Goal: Task Accomplishment & Management: Manage account settings

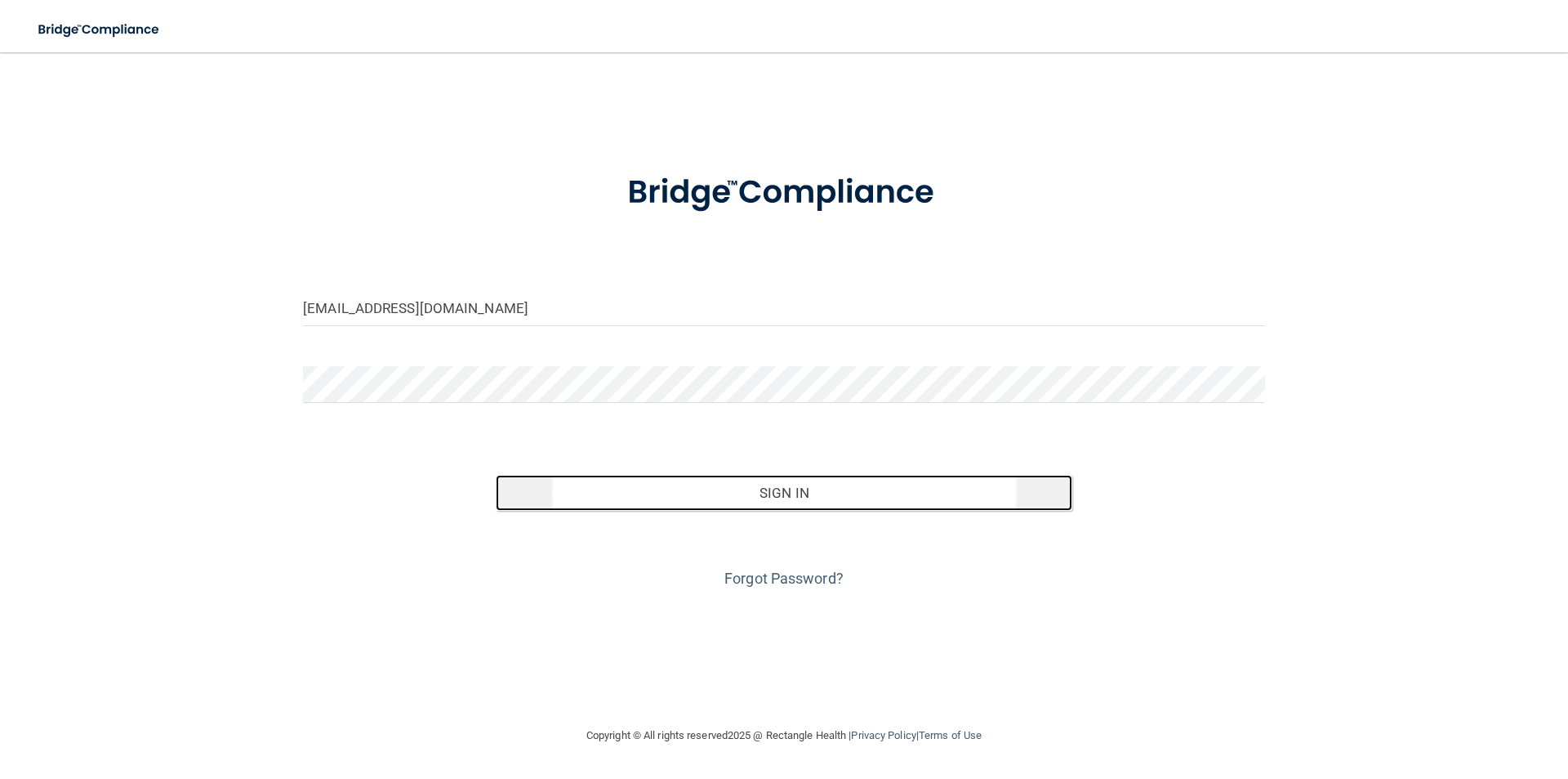
click at [718, 492] on button "Sign In" at bounding box center [784, 493] width 577 height 36
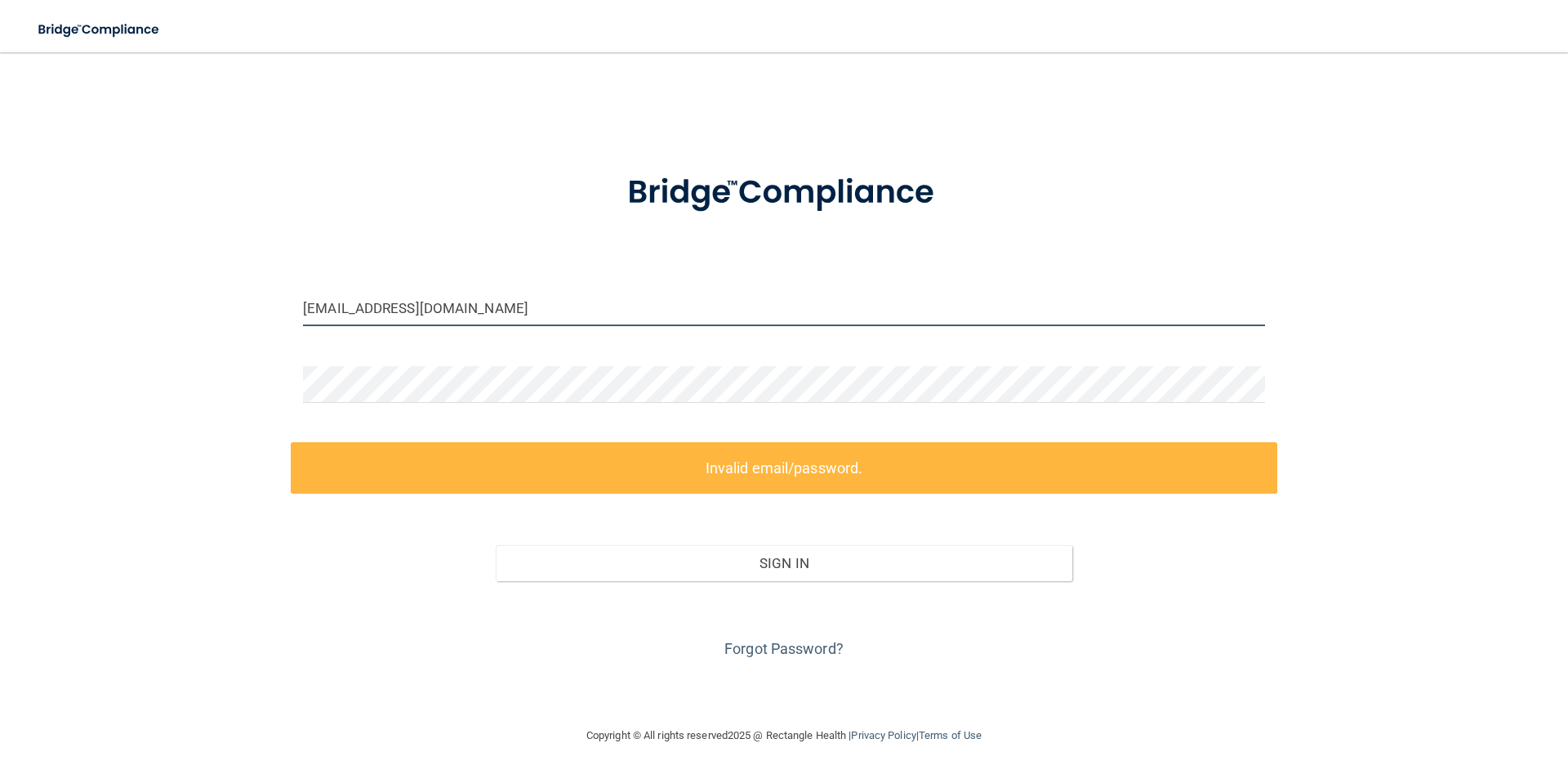
click at [383, 304] on input "[EMAIL_ADDRESS][DOMAIN_NAME]" at bounding box center [784, 307] width 962 height 37
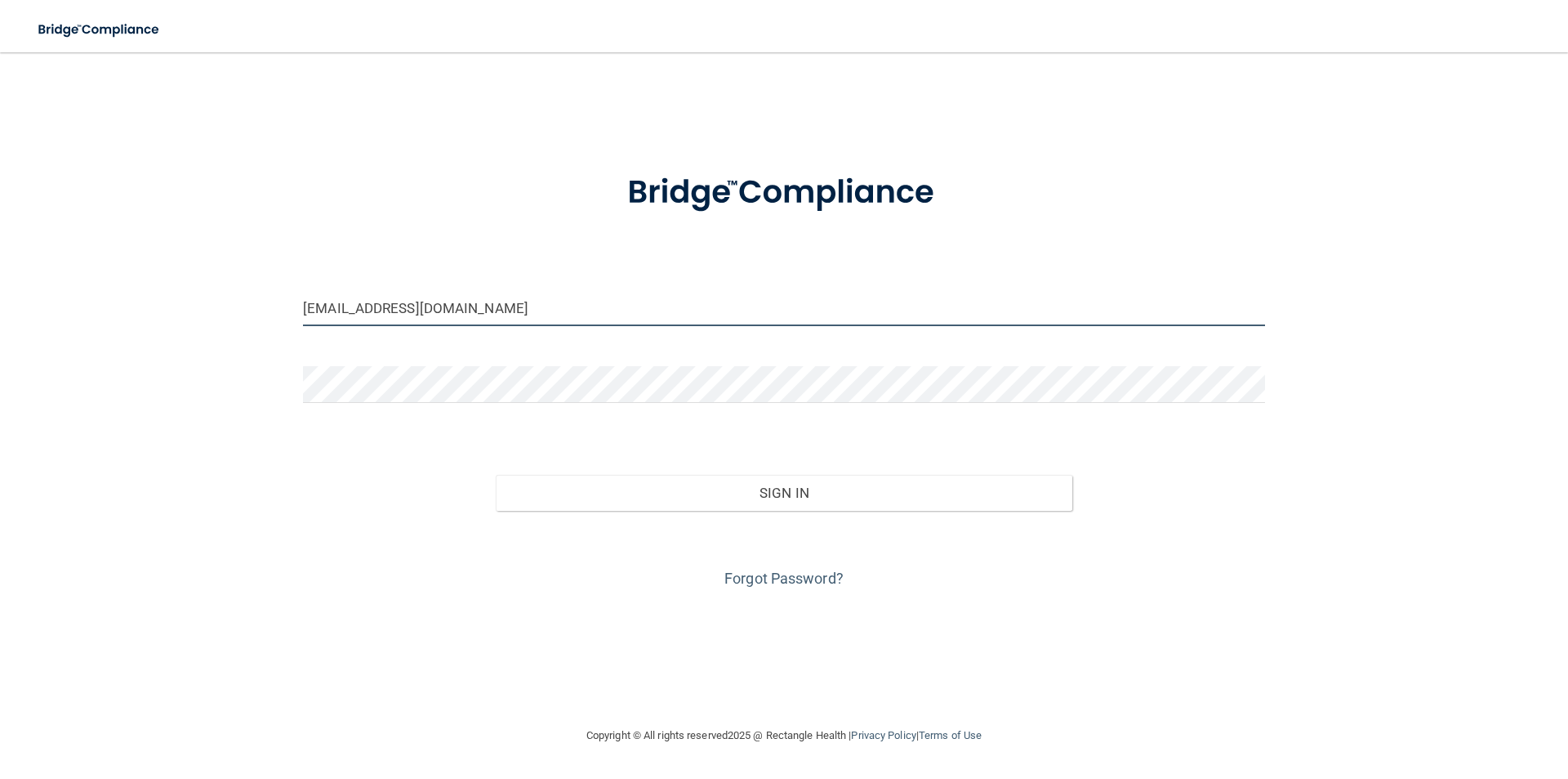
type input "[EMAIL_ADDRESS][DOMAIN_NAME]"
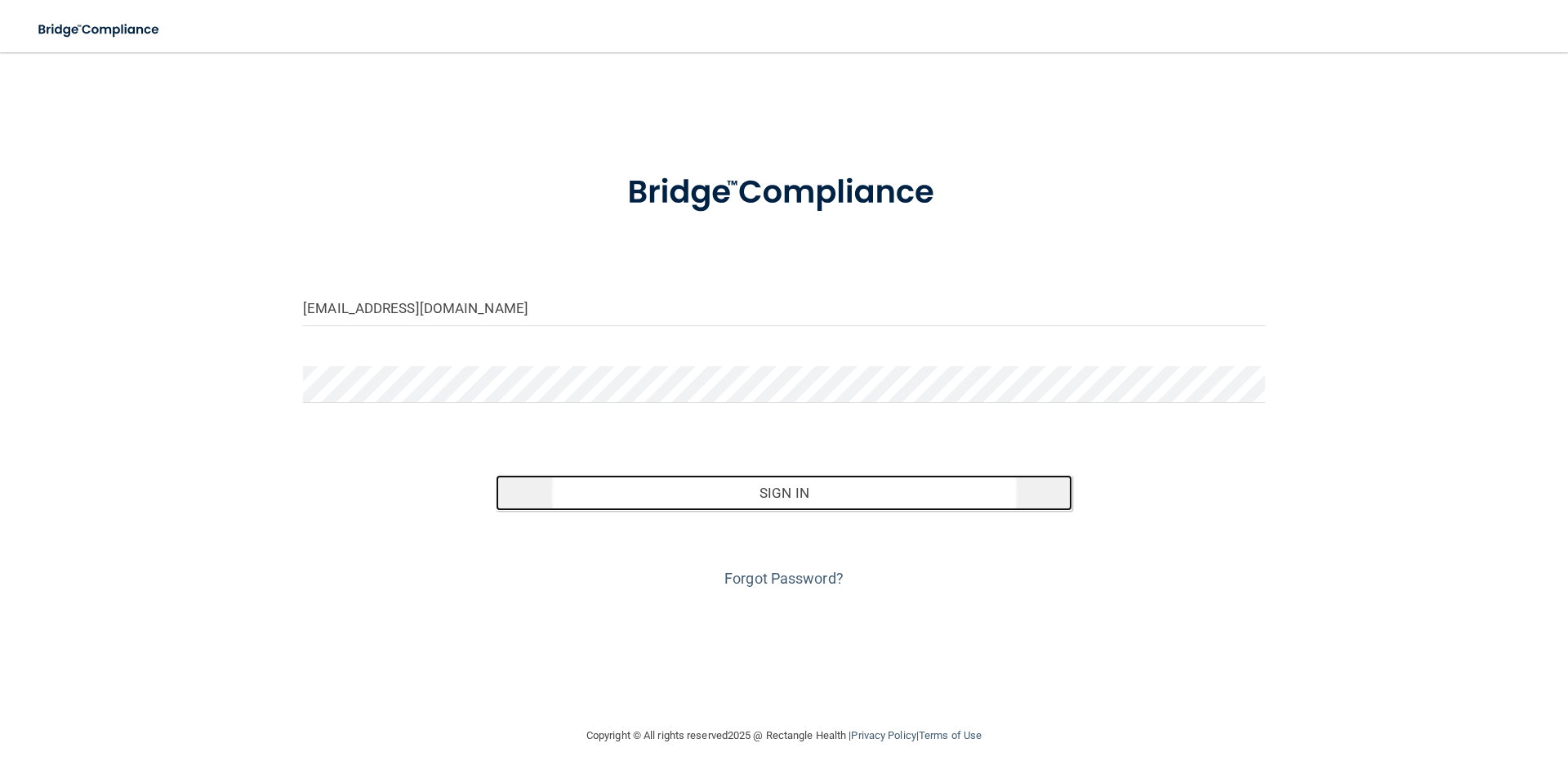
click at [655, 502] on button "Sign In" at bounding box center [784, 493] width 577 height 36
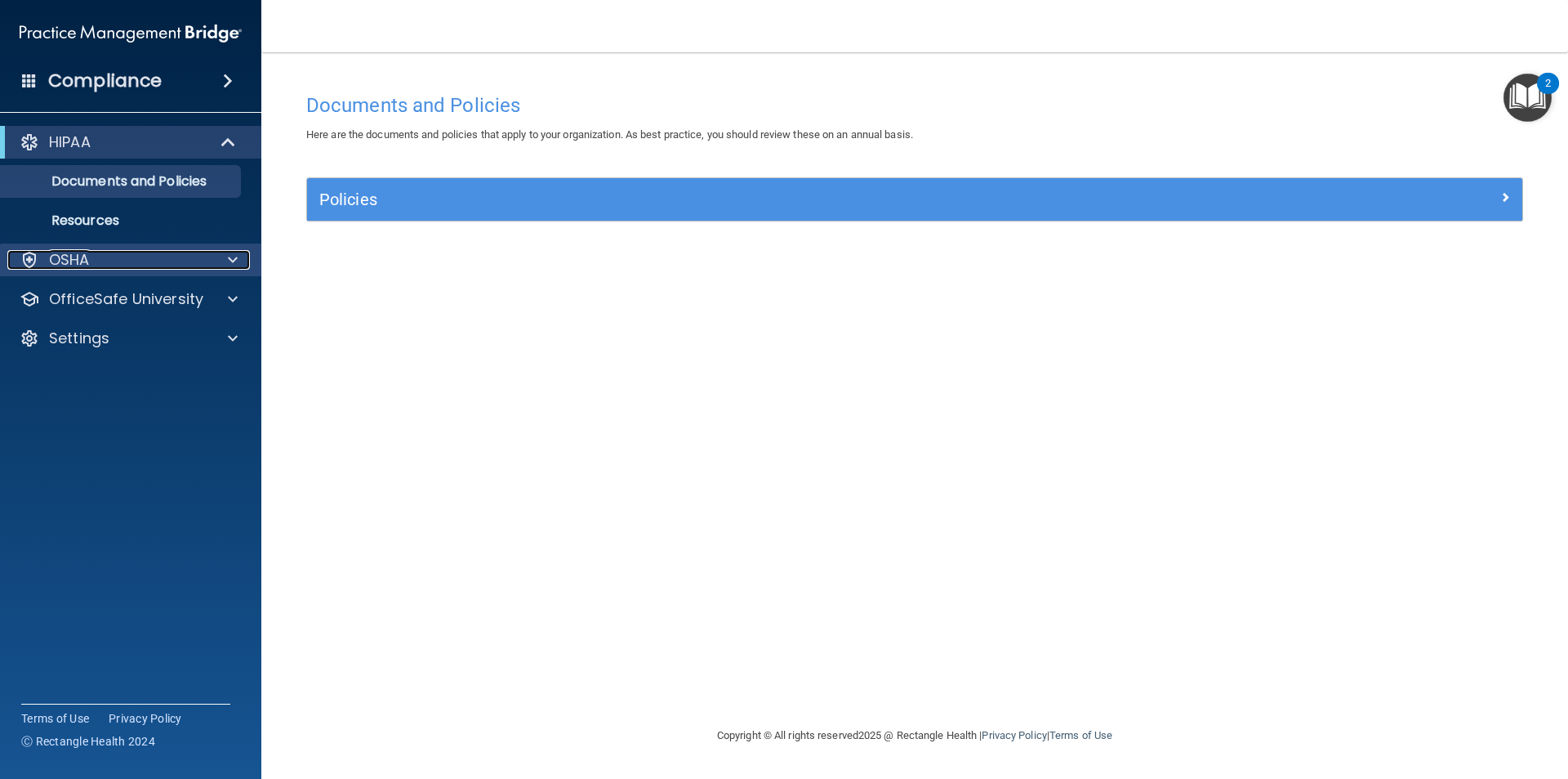
click at [62, 256] on p "OSHA" at bounding box center [69, 260] width 41 height 20
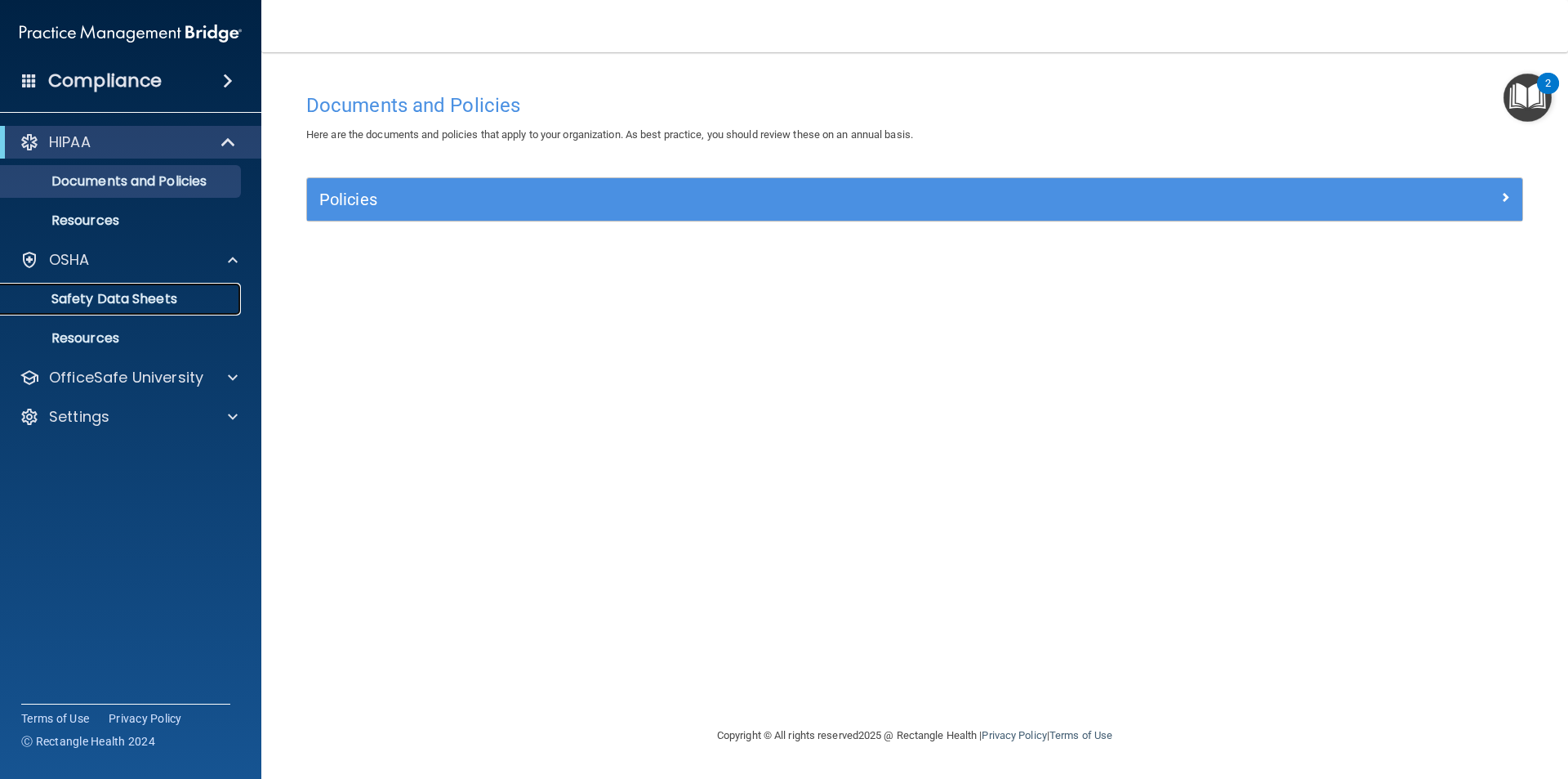
click at [79, 297] on p "Safety Data Sheets" at bounding box center [122, 299] width 223 height 16
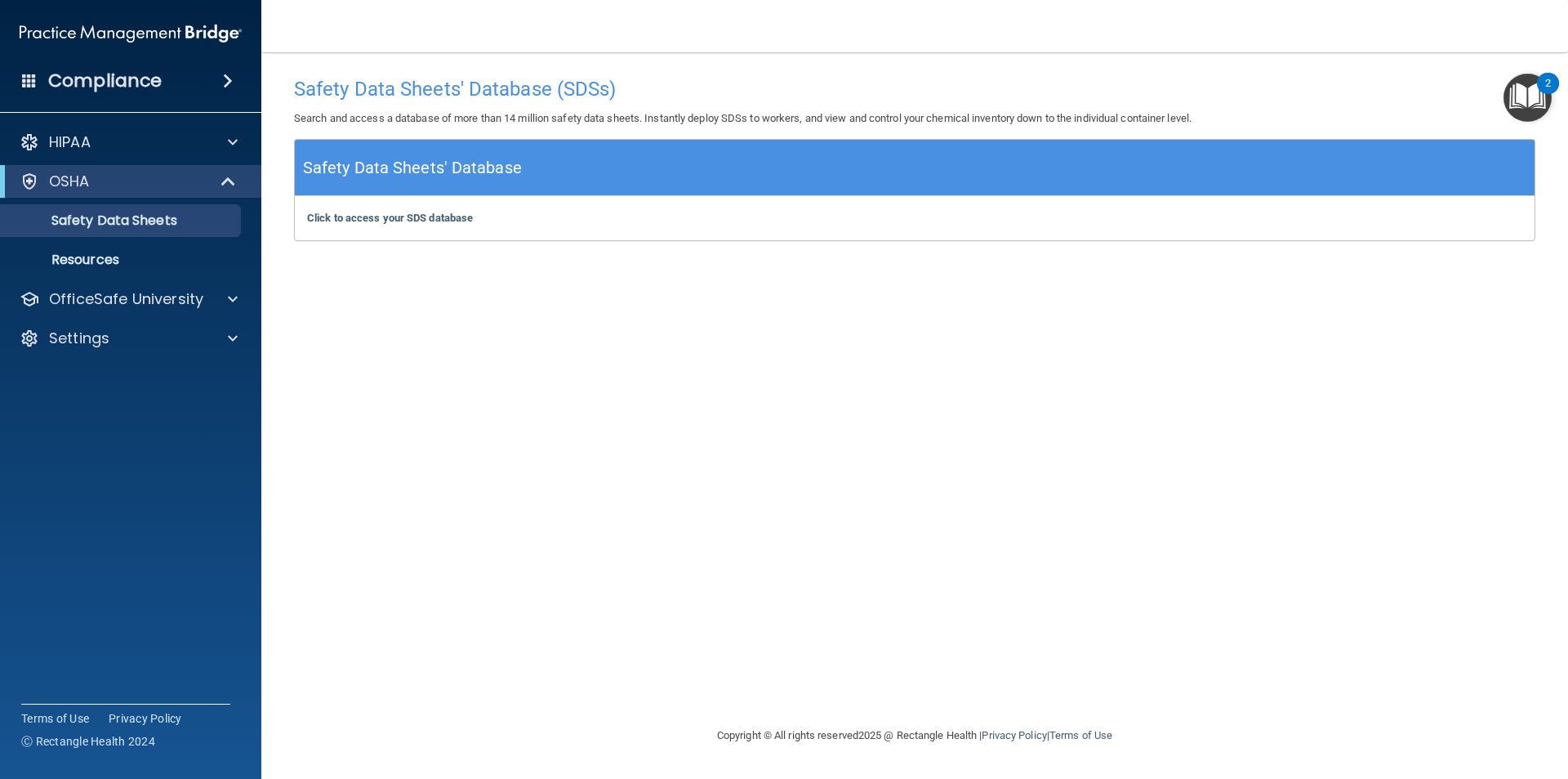
click at [508, 374] on div "Safety Data Sheets' Database (SDSs) Search and access a database of more than 1…" at bounding box center [914, 389] width 1241 height 641
click at [336, 216] on b "Click to access your SDS database" at bounding box center [389, 217] width 166 height 12
click at [127, 305] on p "OfficeSafe University" at bounding box center [125, 299] width 154 height 20
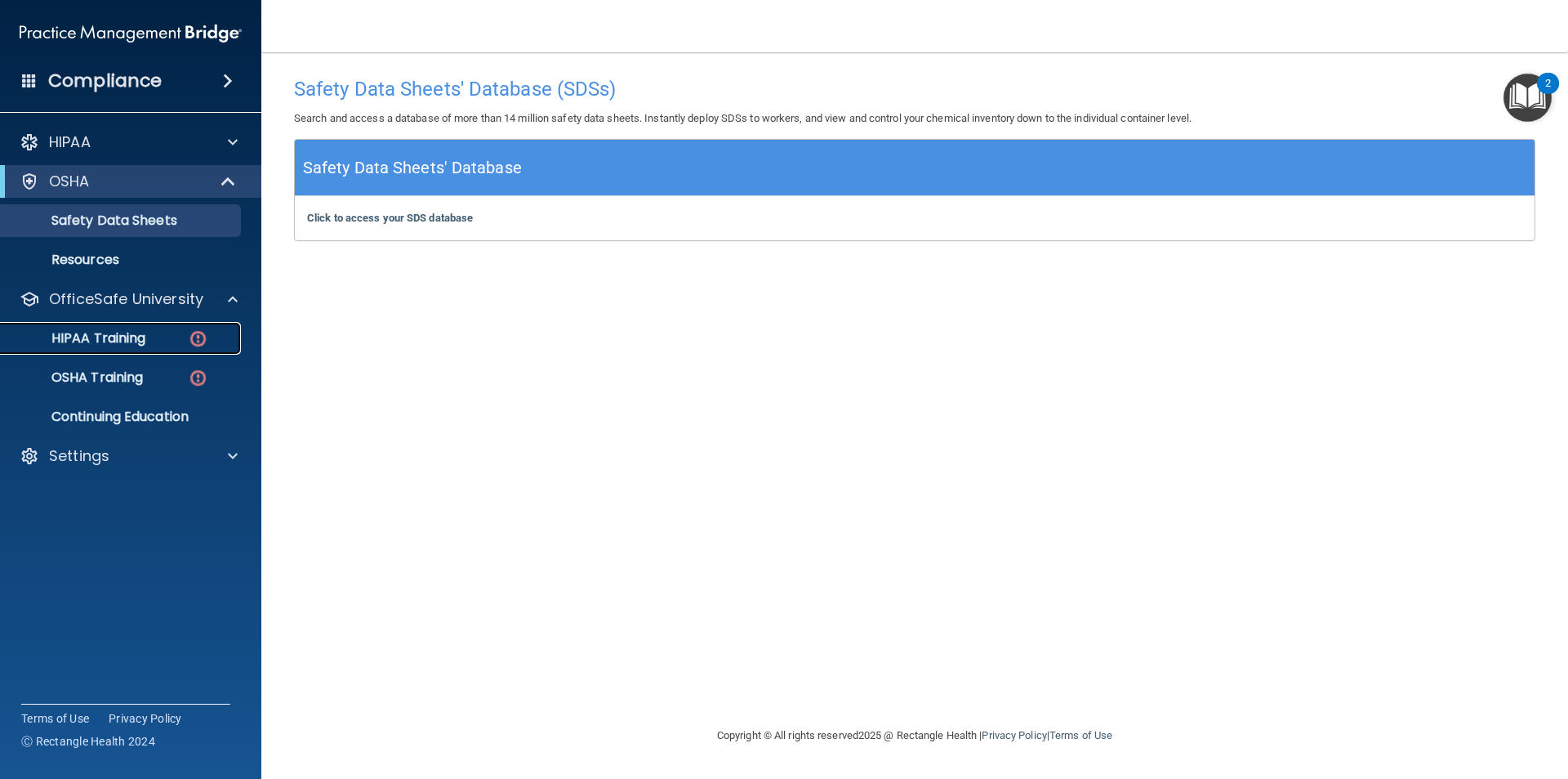
click at [127, 334] on p "HIPAA Training" at bounding box center [78, 338] width 134 height 16
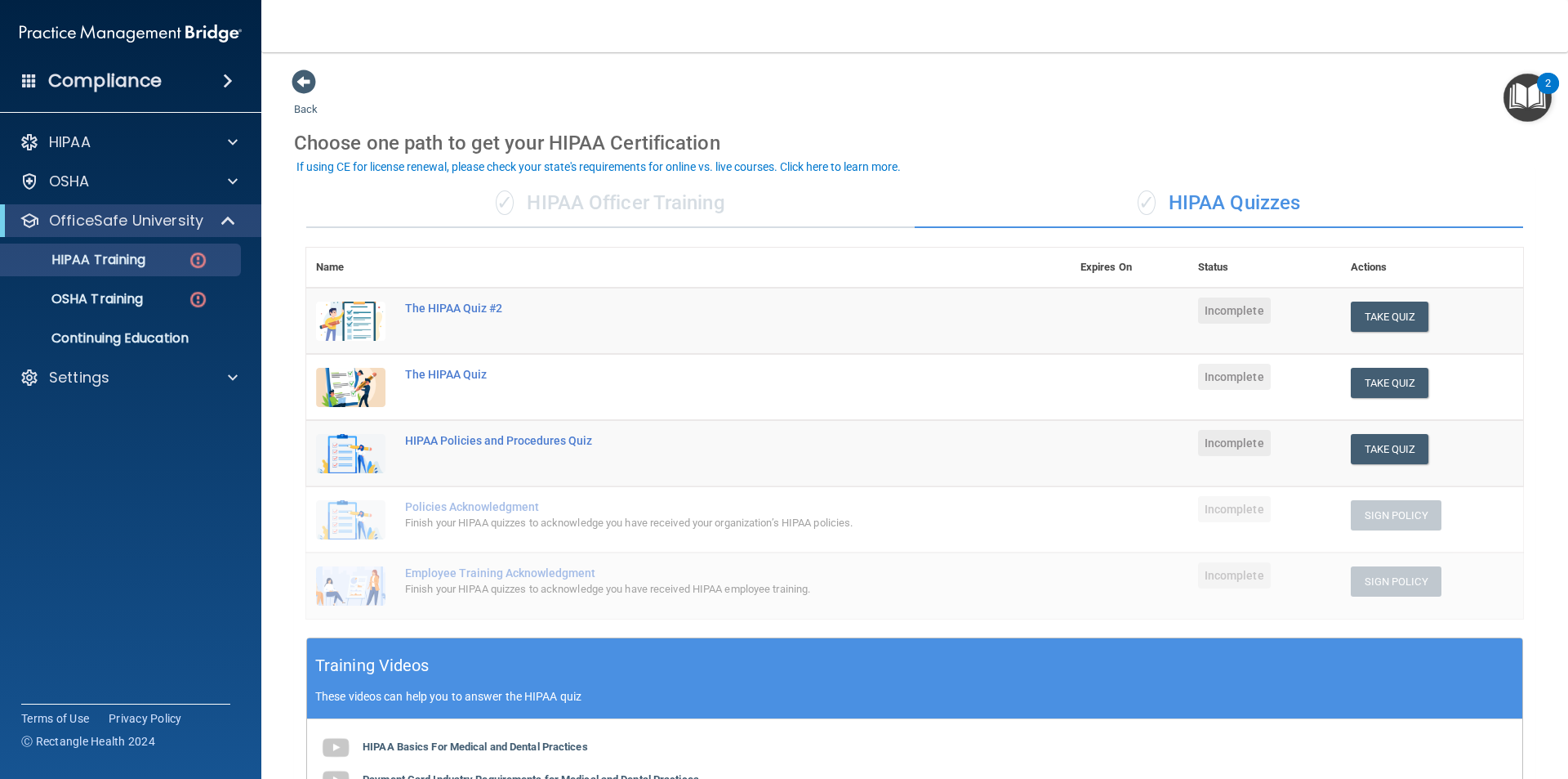
click at [409, 275] on th at bounding box center [733, 268] width 675 height 40
click at [387, 265] on th "Name" at bounding box center [350, 268] width 89 height 40
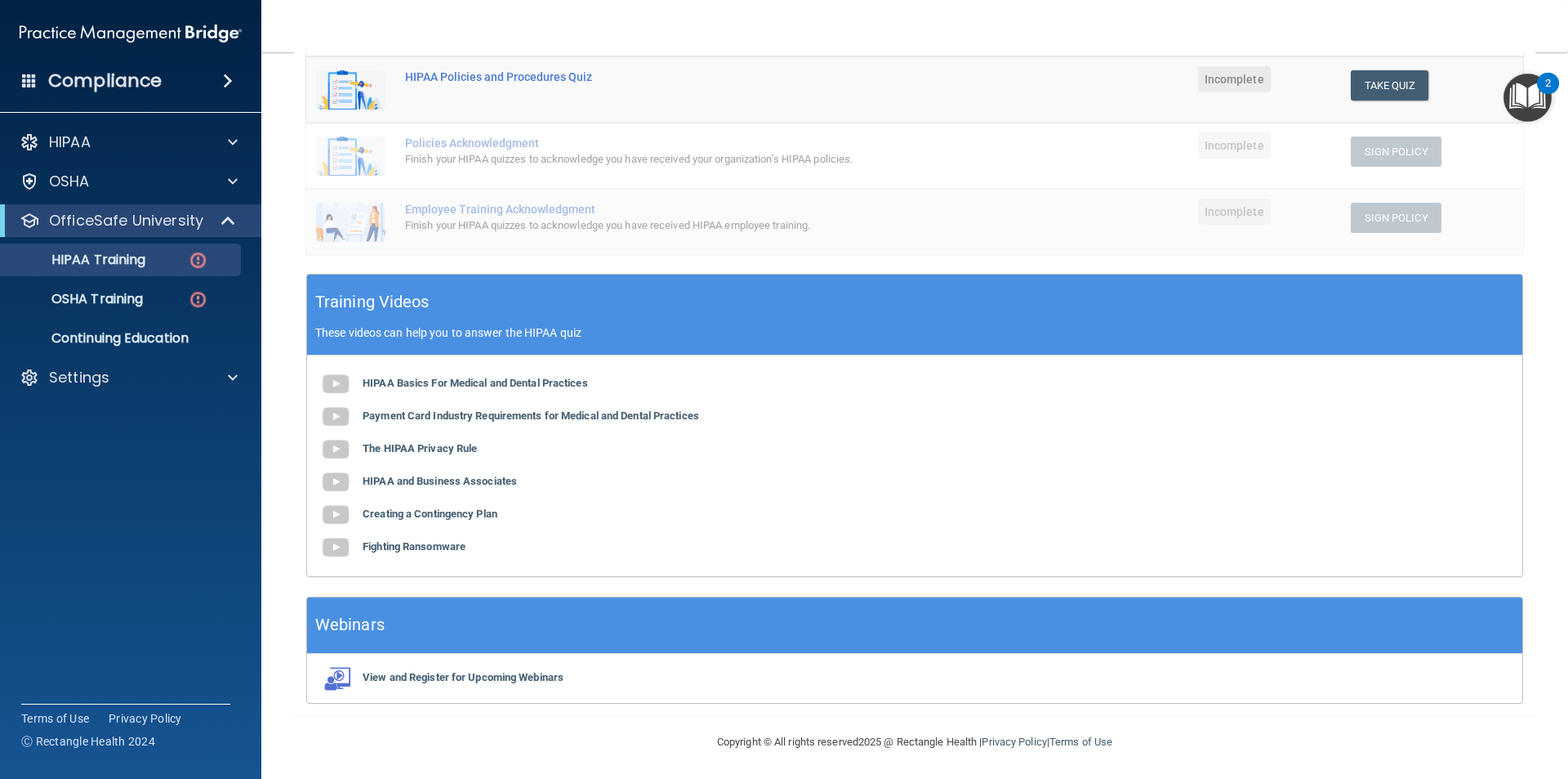
scroll to position [366, 0]
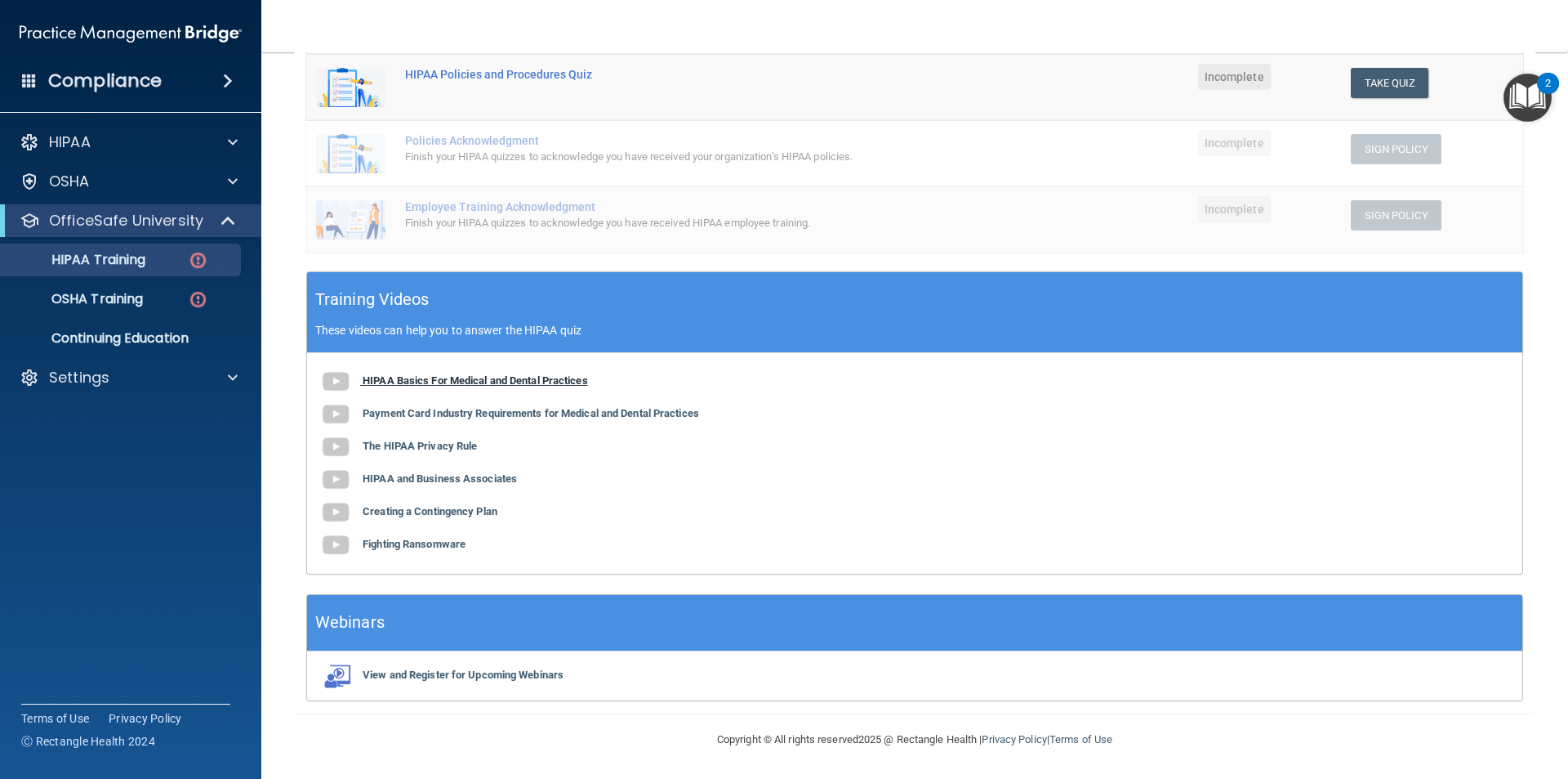
click at [398, 379] on b "HIPAA Basics For Medical and Dental Practices" at bounding box center [475, 381] width 225 height 12
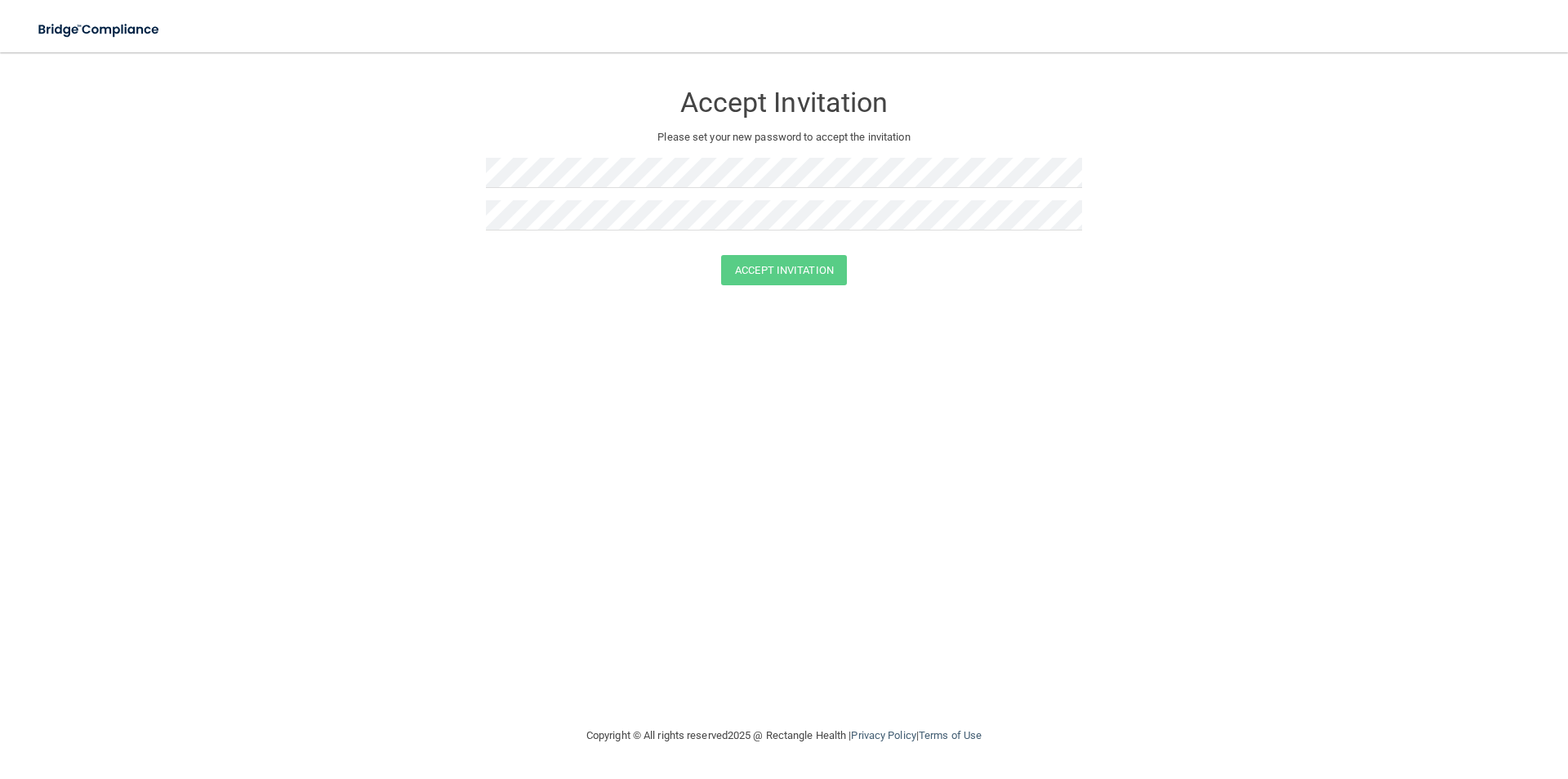
click at [652, 334] on div "Accept Invitation Please set your new password to accept the invitation Accept …" at bounding box center [784, 389] width 1502 height 641
click at [755, 265] on button "Accept Invitation" at bounding box center [784, 270] width 125 height 30
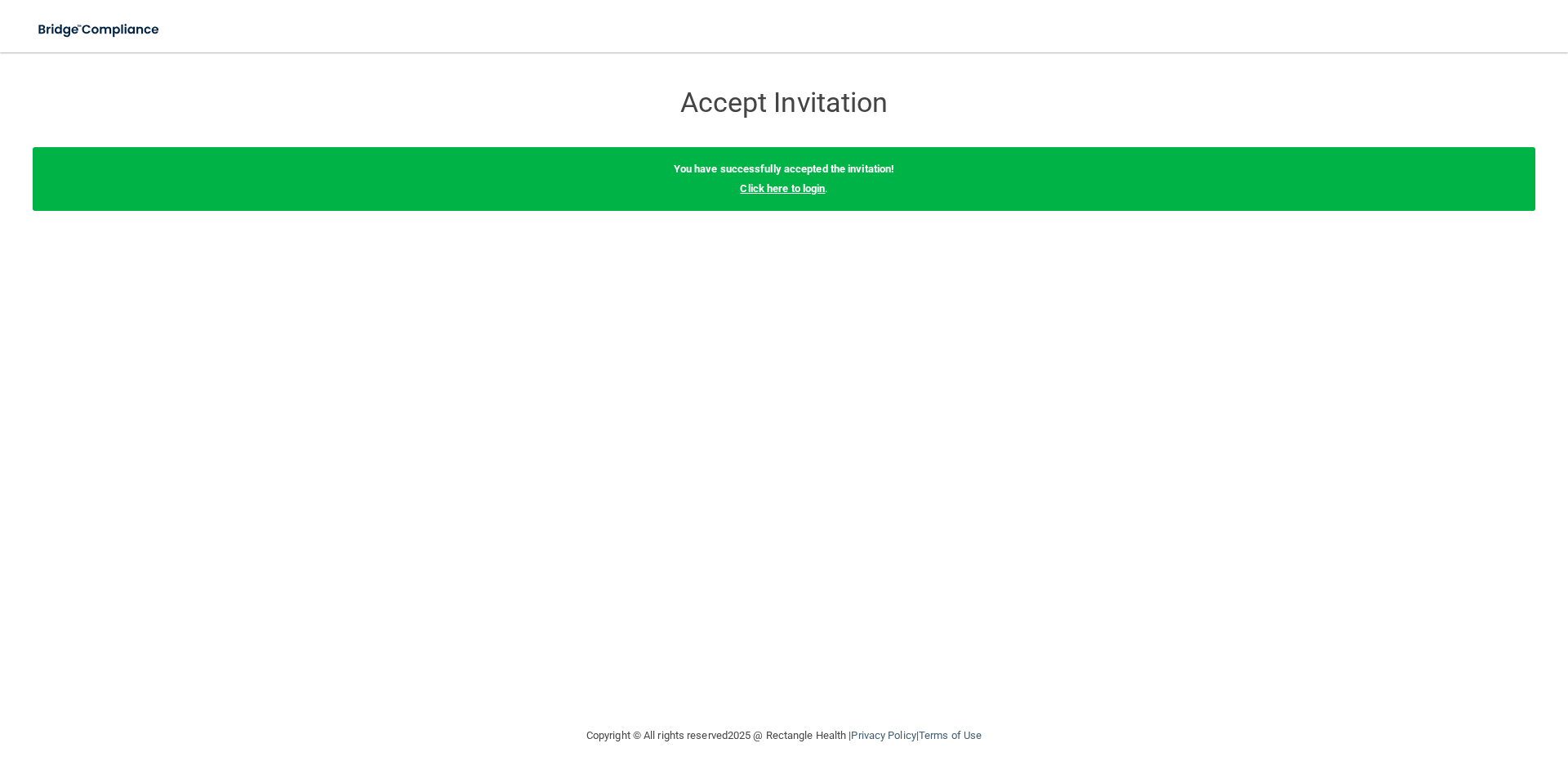
click at [779, 188] on link "Click here to login" at bounding box center [782, 188] width 85 height 12
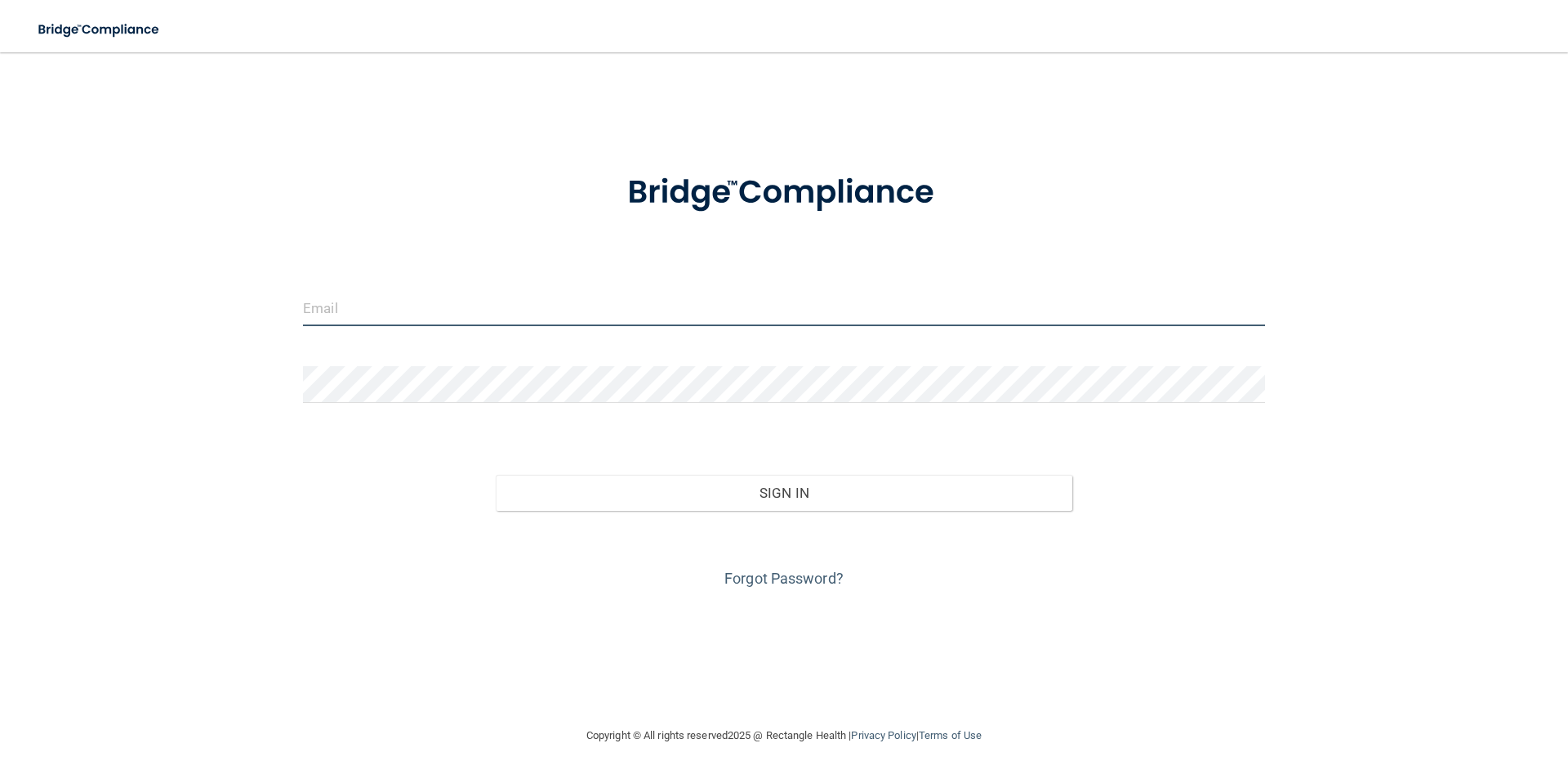
click at [408, 313] on input "email" at bounding box center [784, 307] width 962 height 37
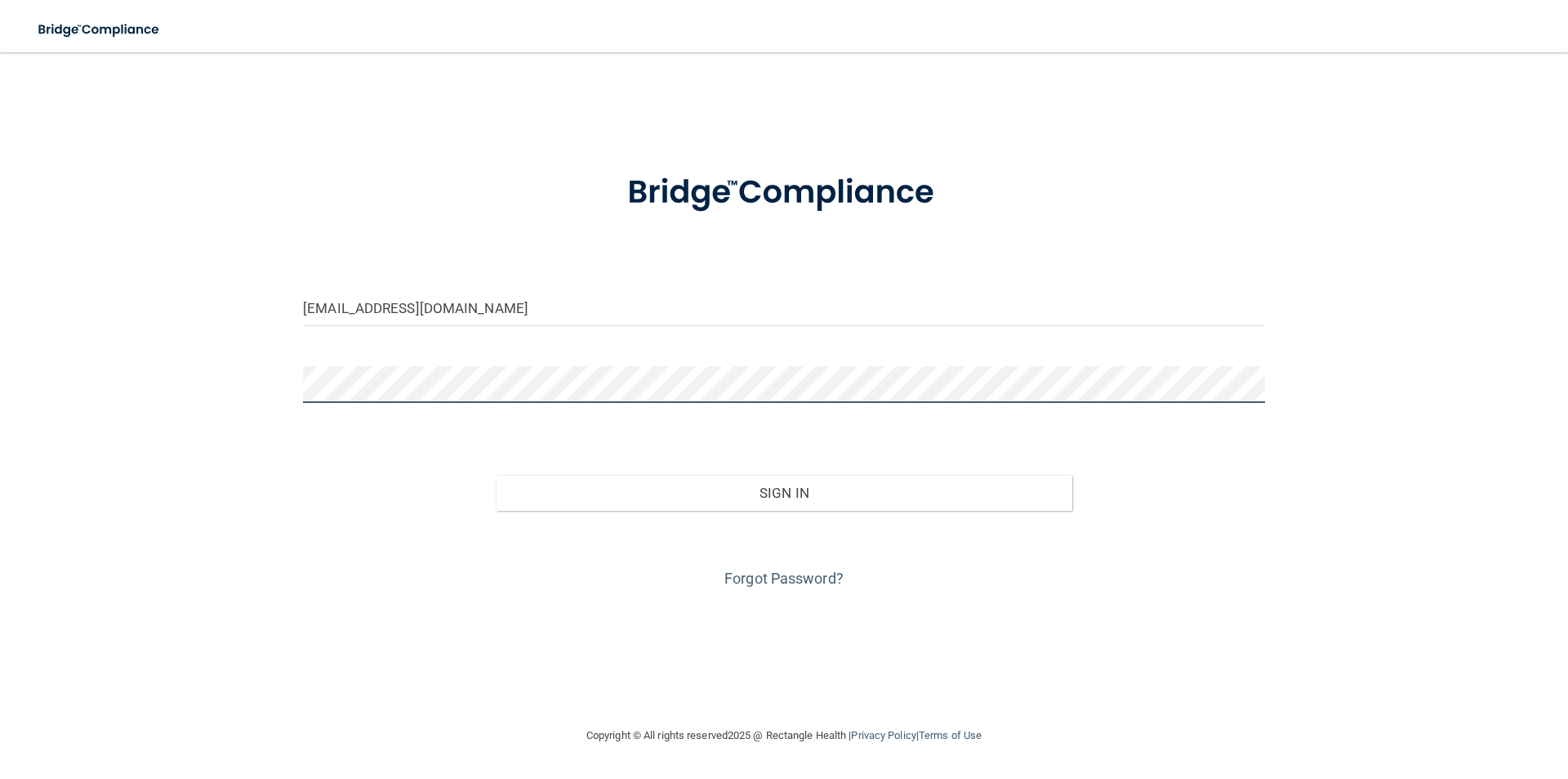
click at [496, 475] on button "Sign In" at bounding box center [784, 493] width 577 height 36
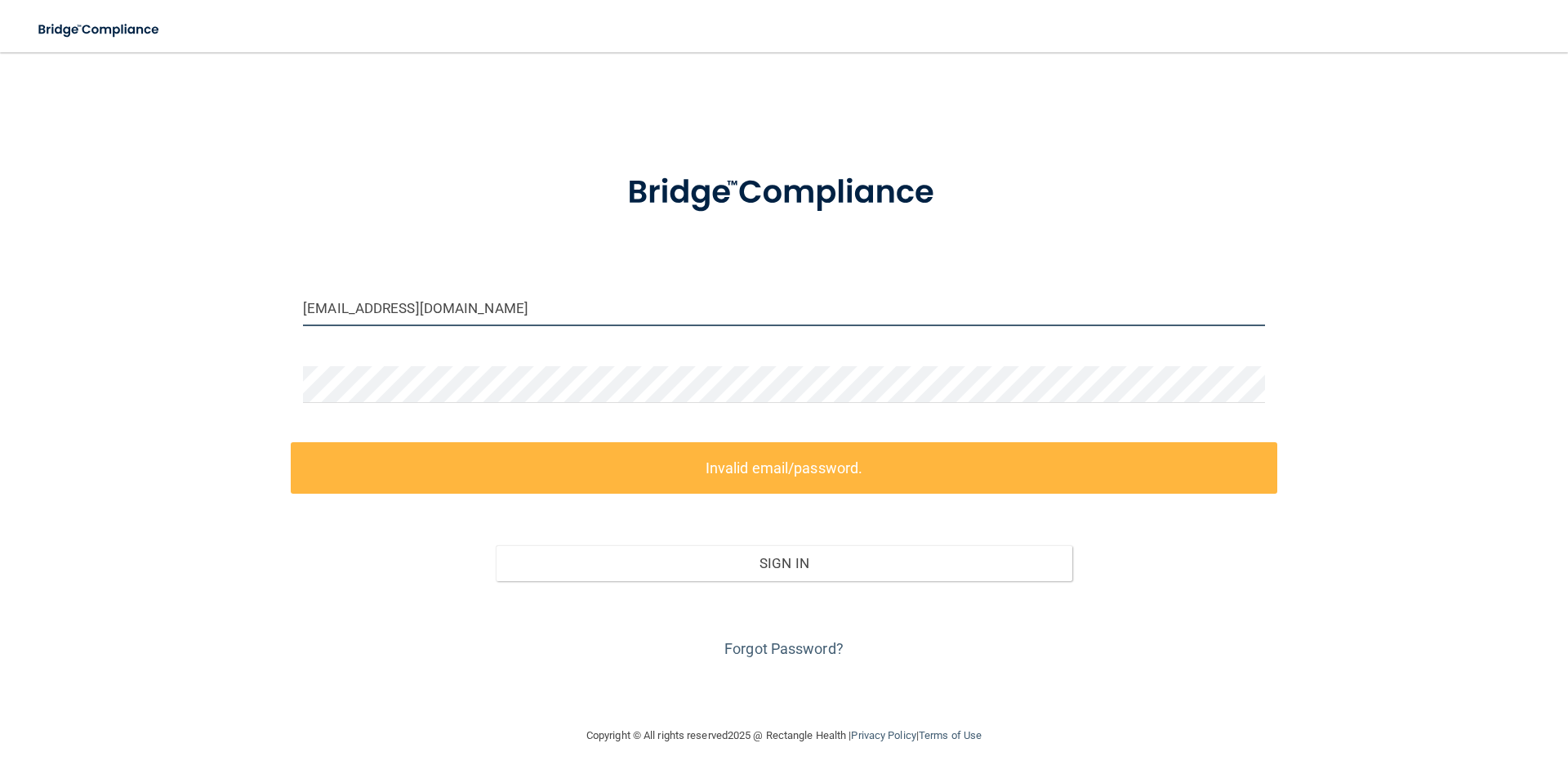
click at [375, 309] on input "[EMAIL_ADDRESS][DOMAIN_NAME]" at bounding box center [784, 307] width 962 height 37
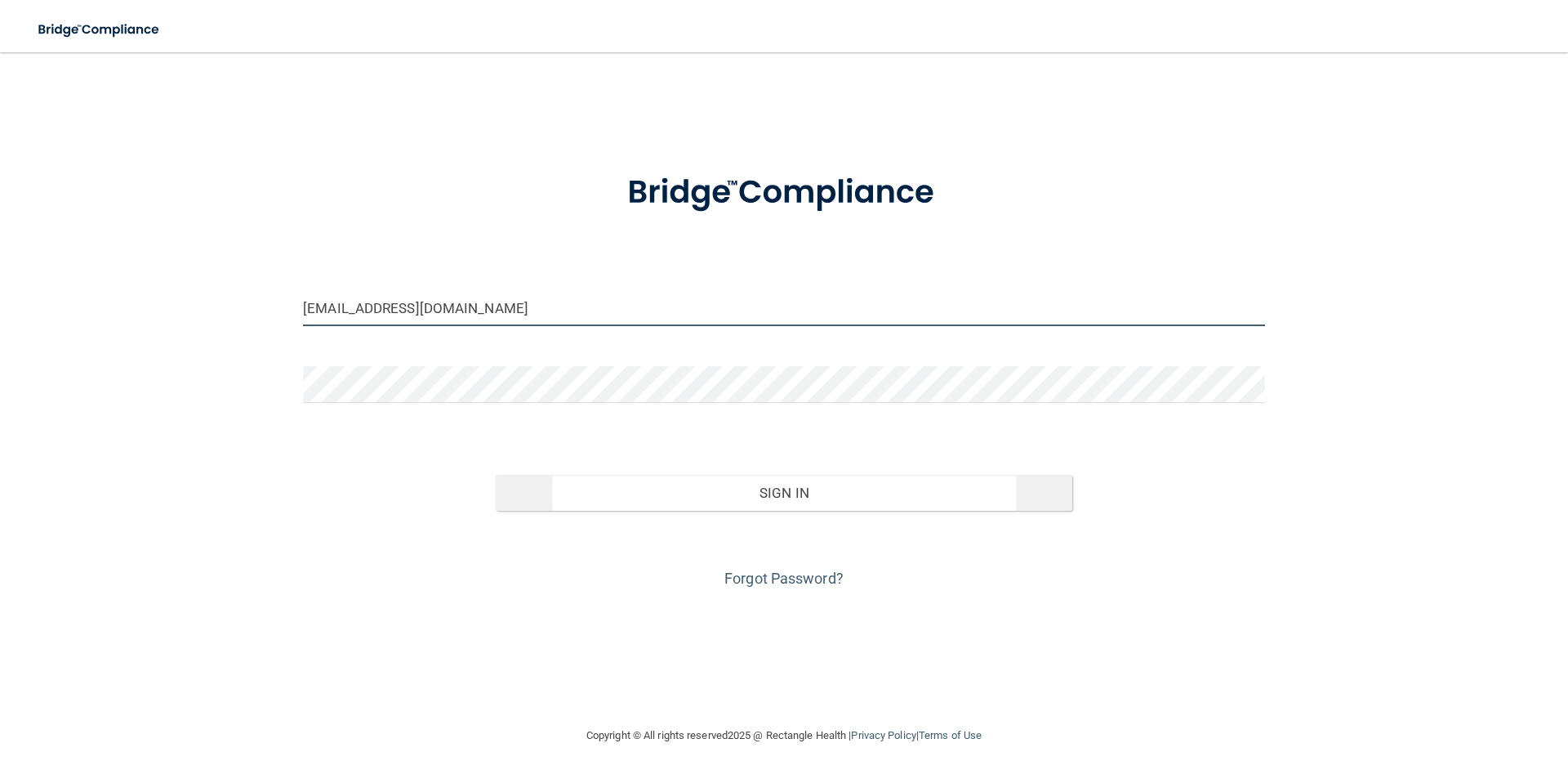
type input "[EMAIL_ADDRESS][DOMAIN_NAME]"
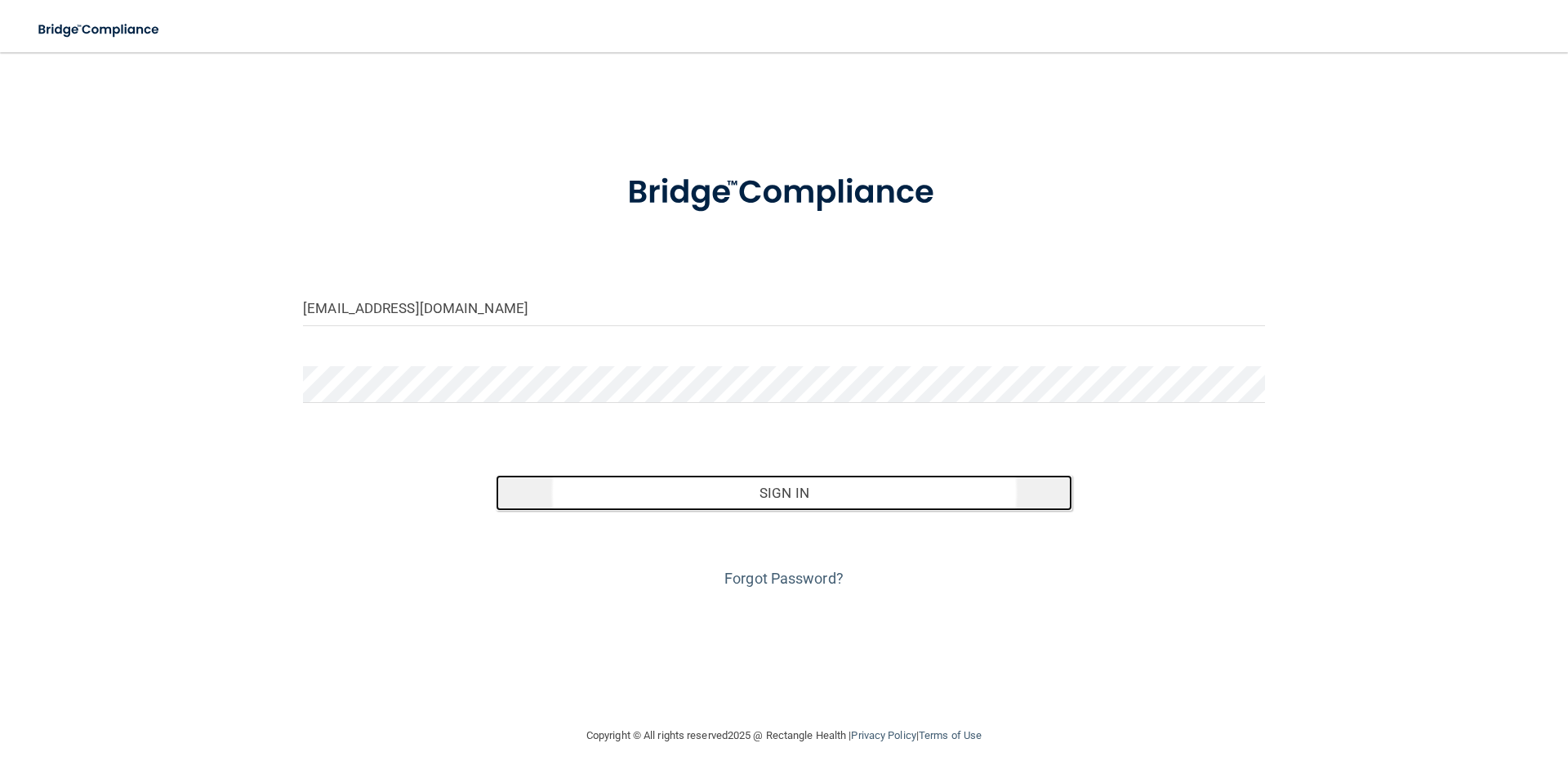
click at [752, 489] on button "Sign In" at bounding box center [784, 493] width 577 height 36
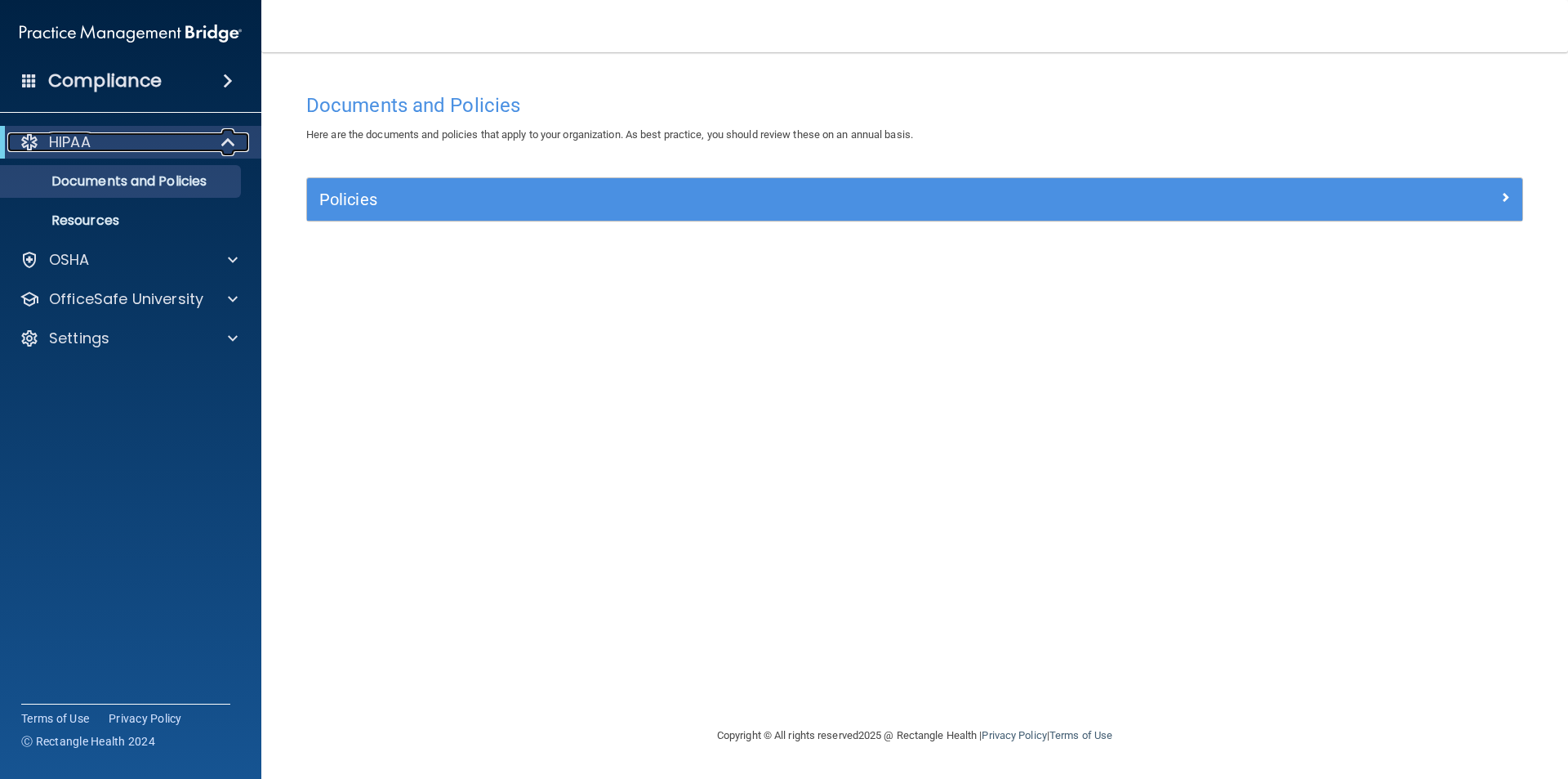
click at [96, 144] on div "HIPAA" at bounding box center [108, 142] width 202 height 20
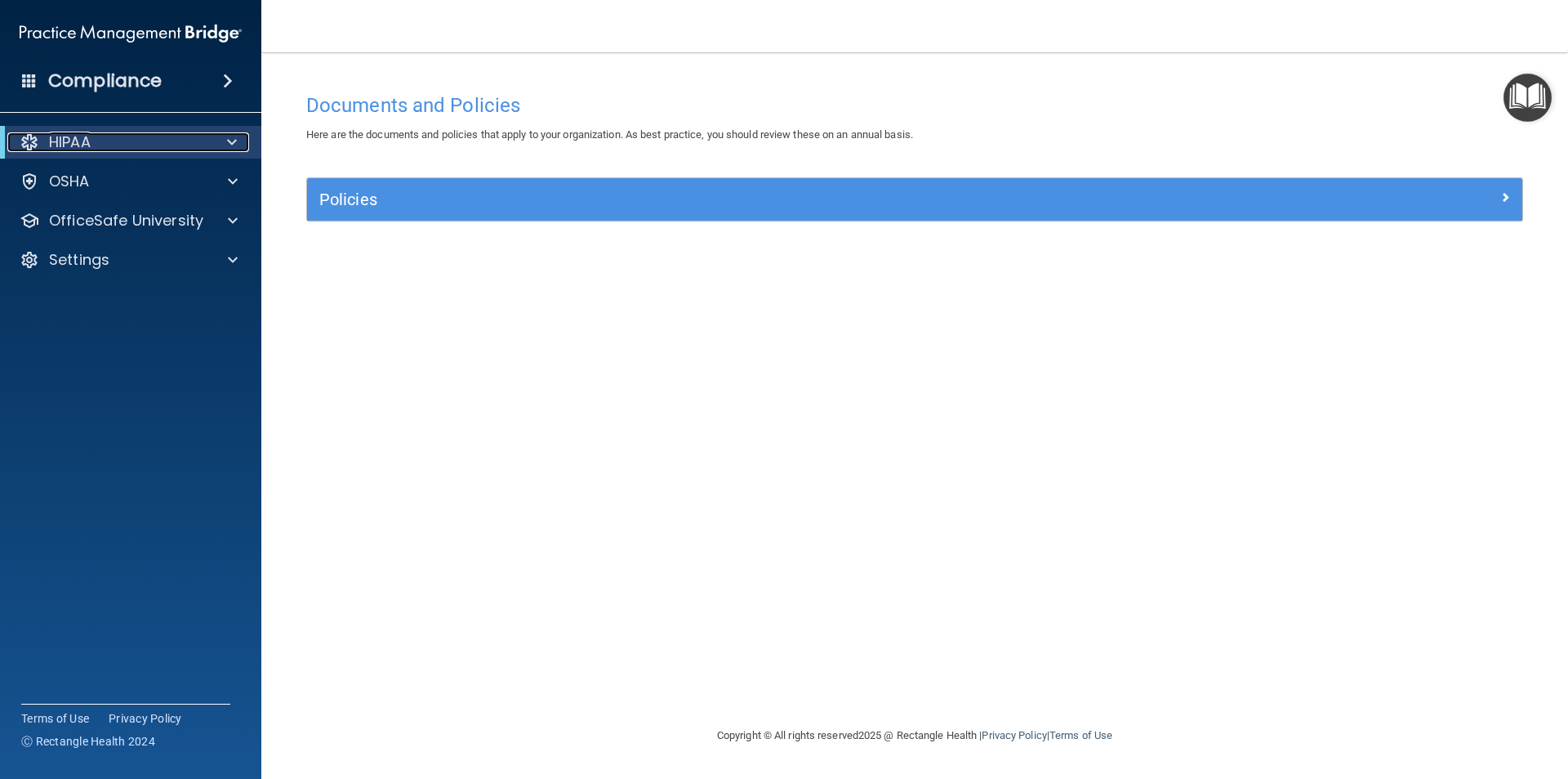
click at [96, 144] on div "HIPAA" at bounding box center [108, 142] width 202 height 20
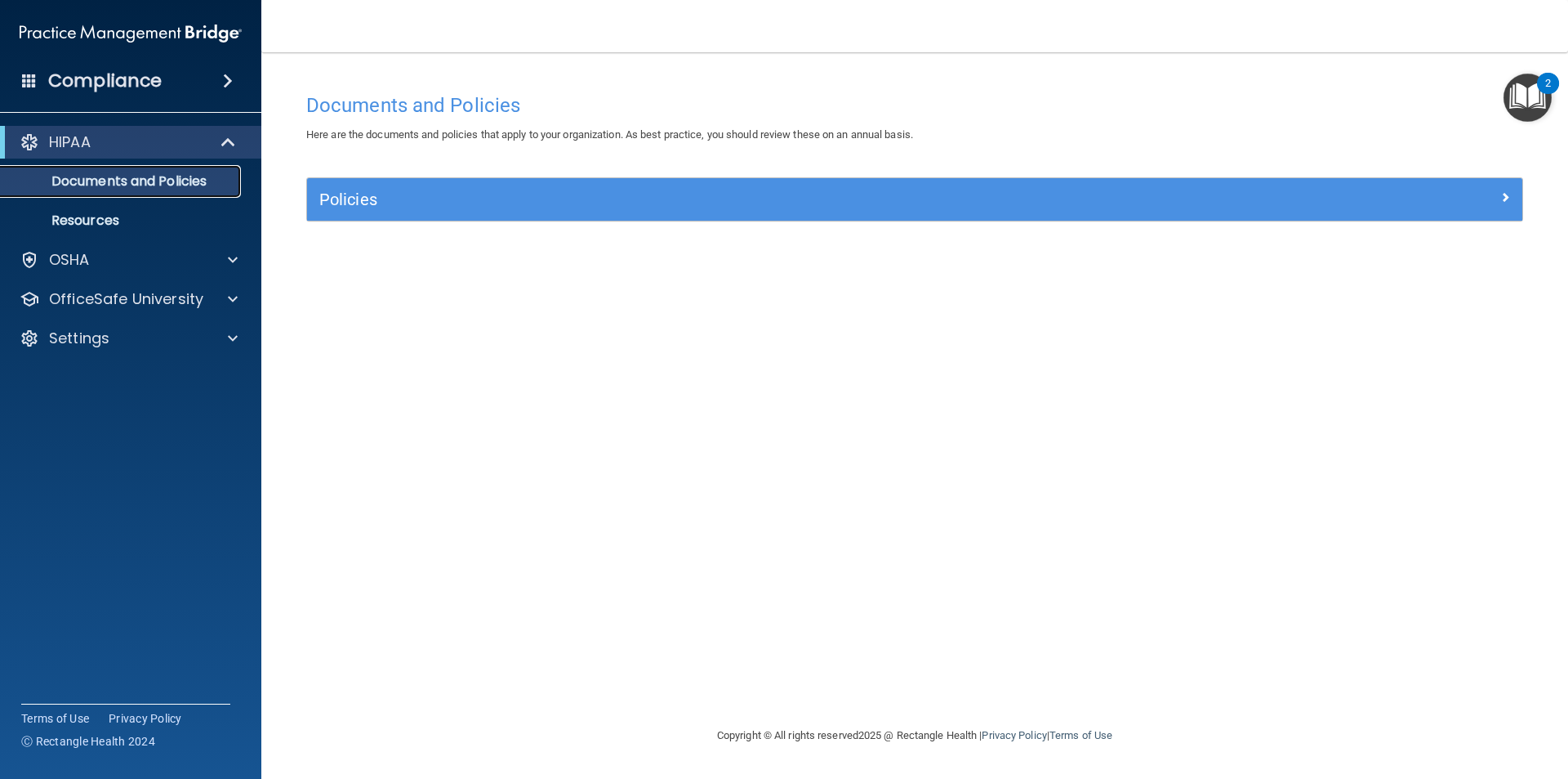
click at [113, 184] on p "Documents and Policies" at bounding box center [122, 181] width 223 height 16
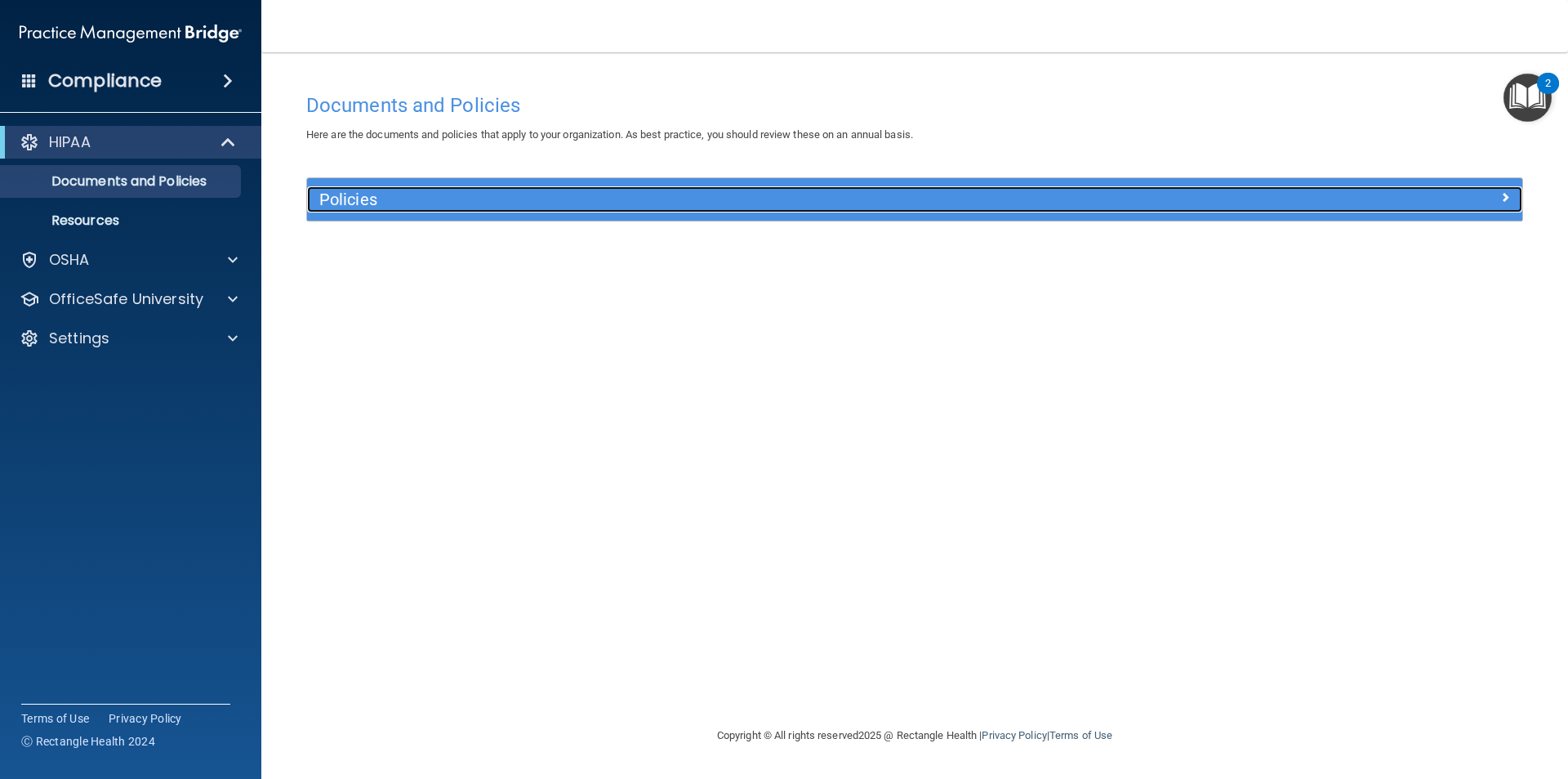
click at [407, 198] on h5 "Policies" at bounding box center [763, 199] width 887 height 18
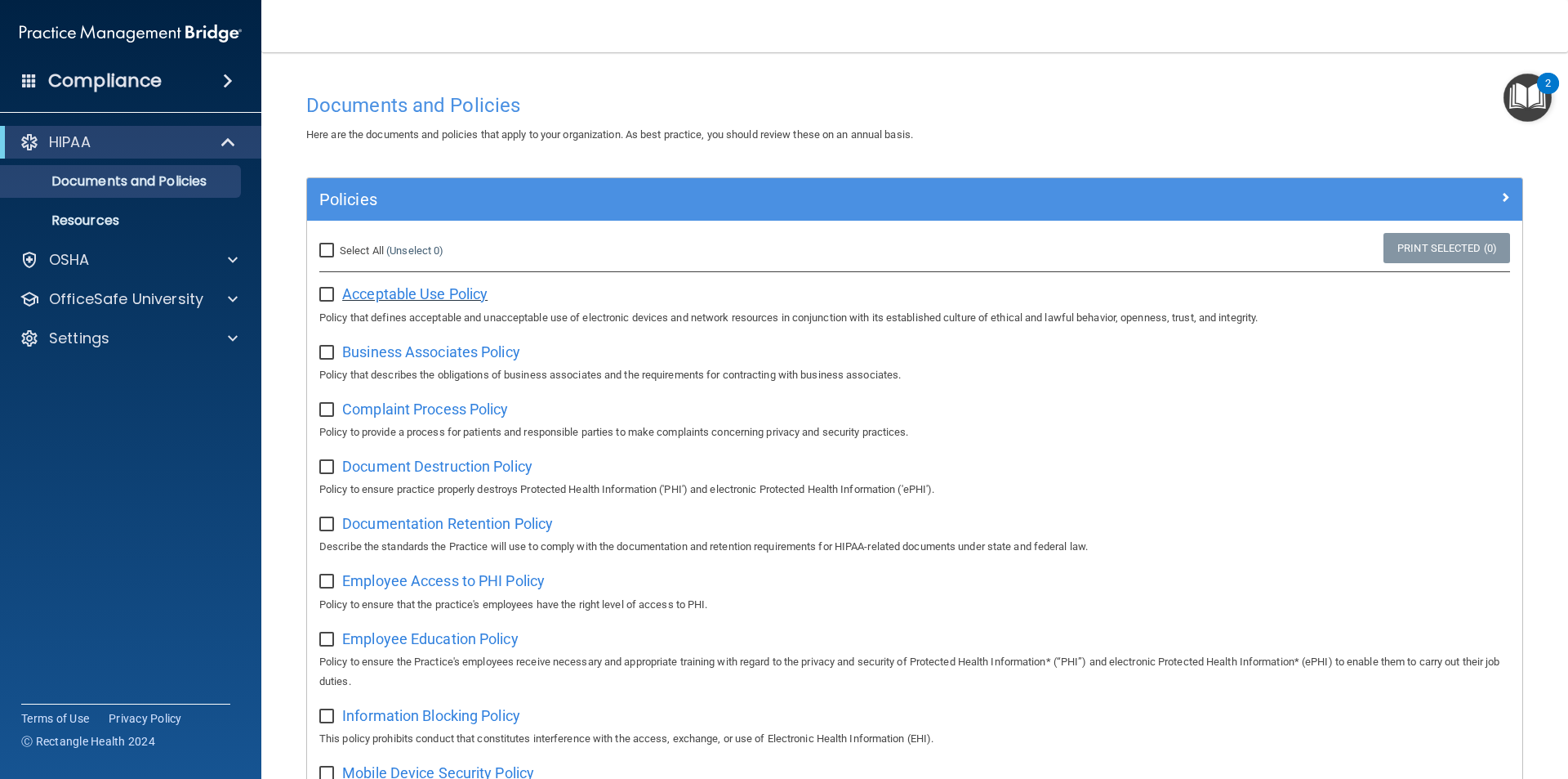
click at [413, 299] on span "Acceptable Use Policy" at bounding box center [415, 293] width 145 height 17
click at [328, 250] on input "Select All (Unselect 0) Unselect All" at bounding box center [329, 250] width 19 height 13
checkbox input "true"
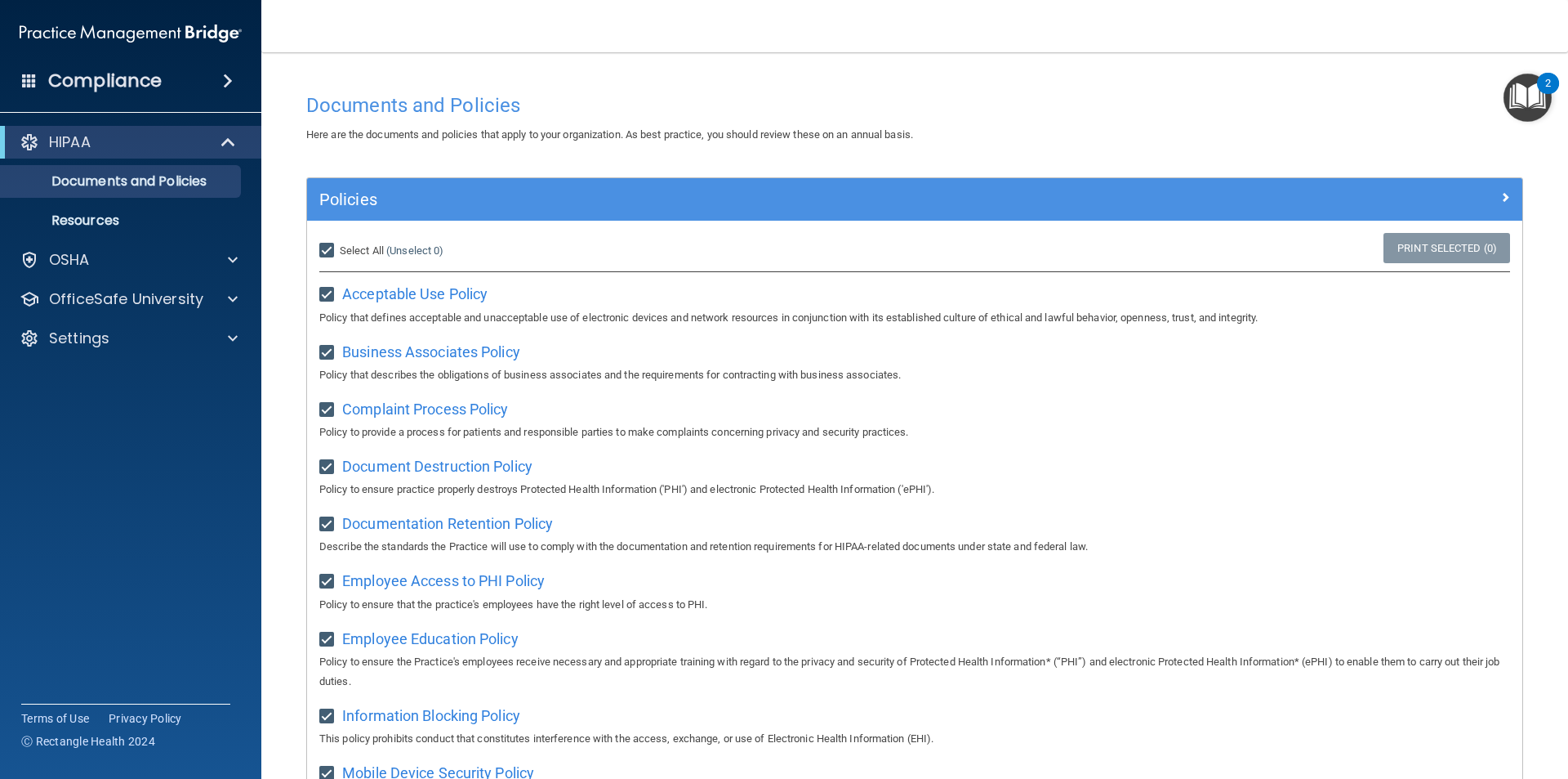
checkbox input "true"
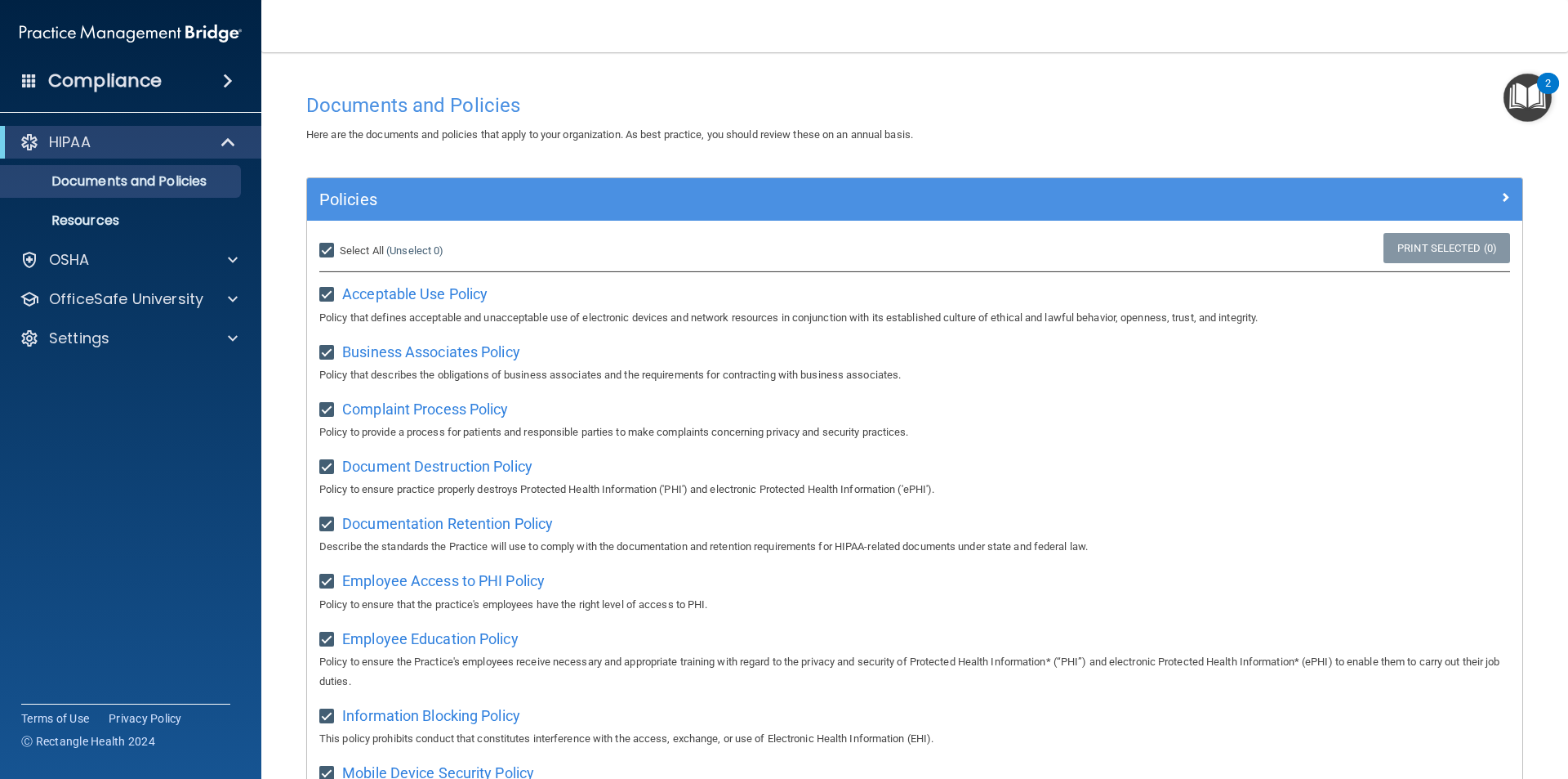
checkbox input "true"
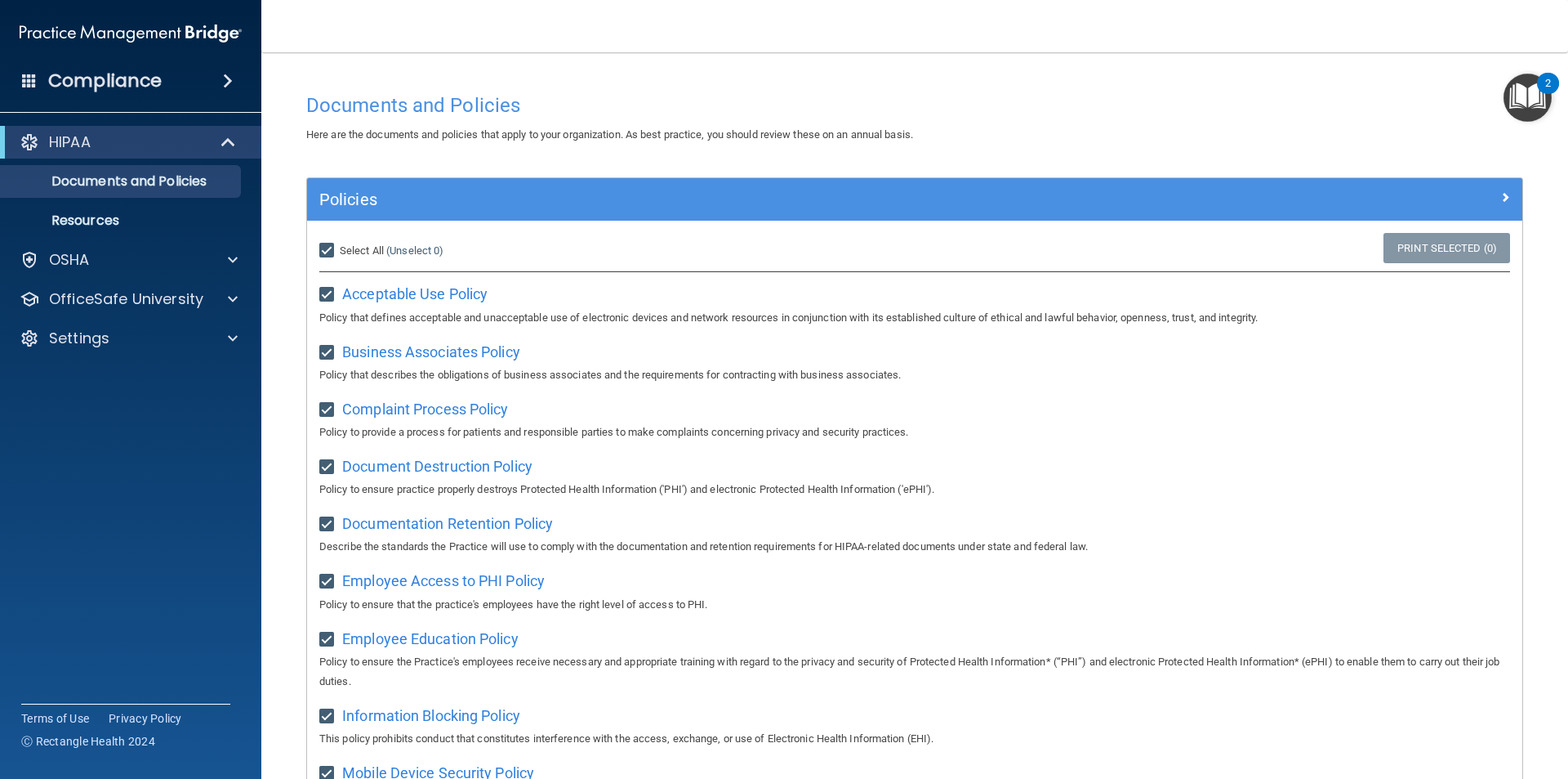
checkbox input "true"
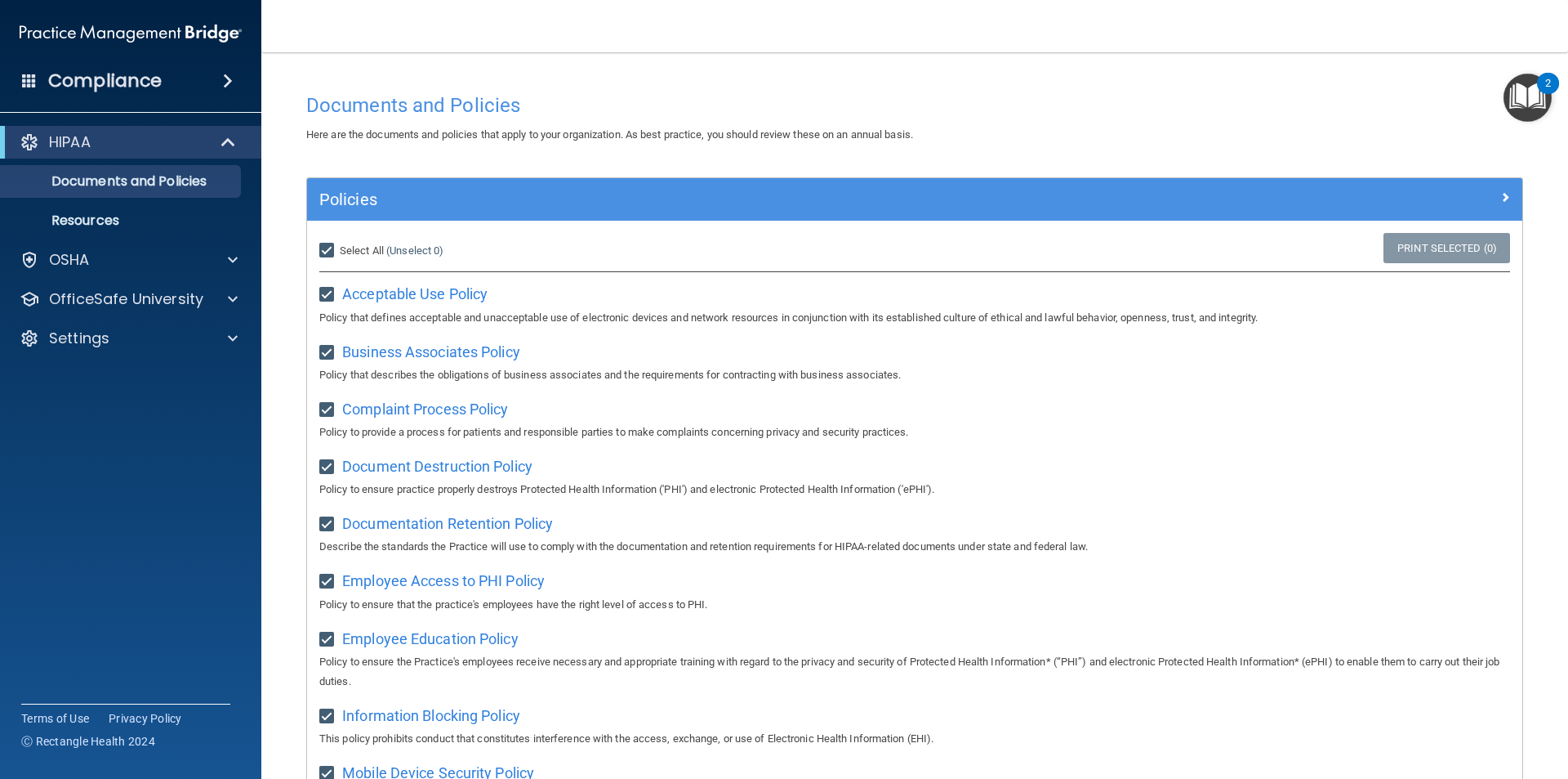
checkbox input "true"
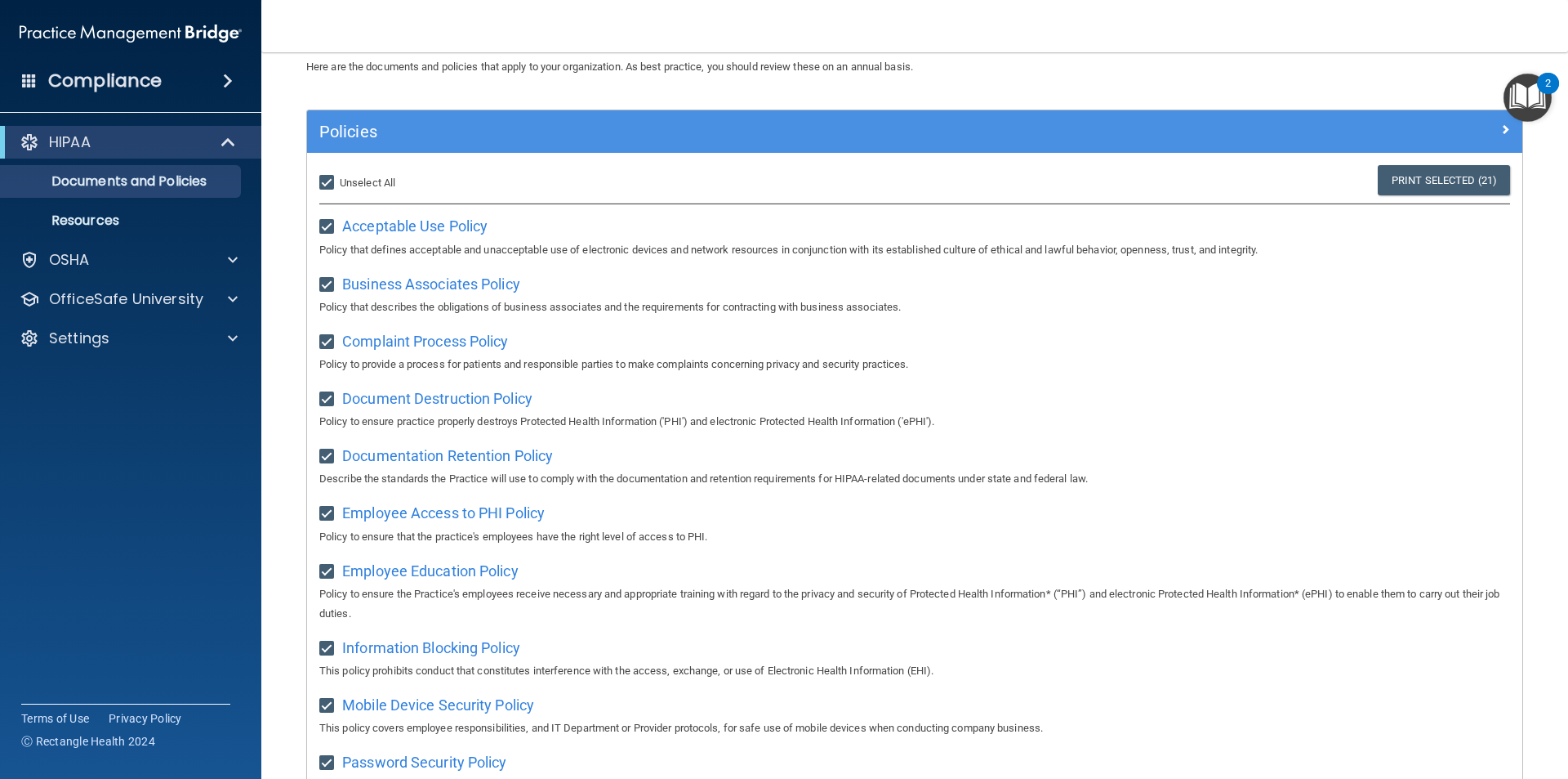
scroll to position [43, 0]
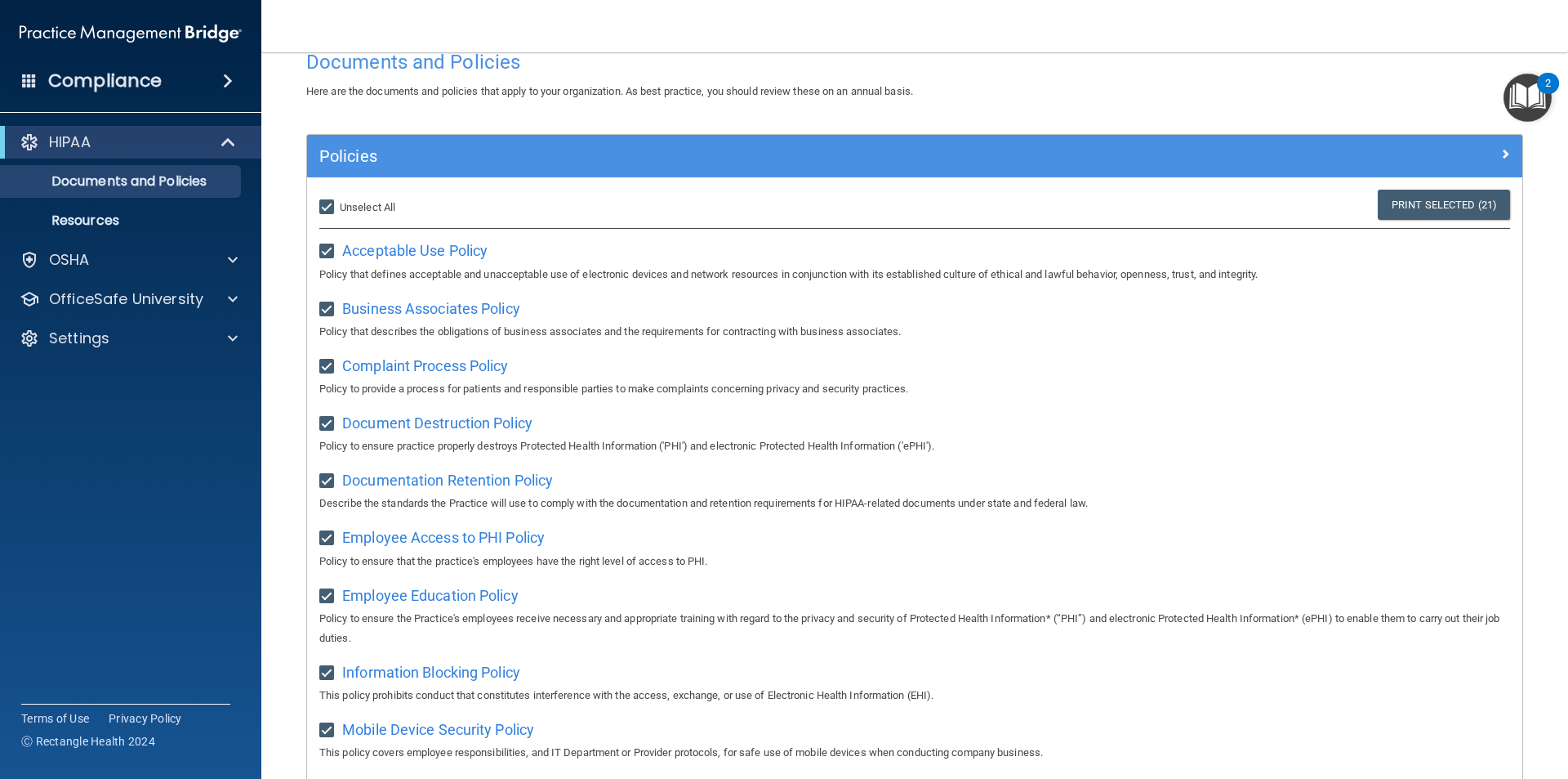
click at [326, 205] on input "Select All (Unselect 21) Unselect All" at bounding box center [329, 207] width 19 height 13
checkbox input "false"
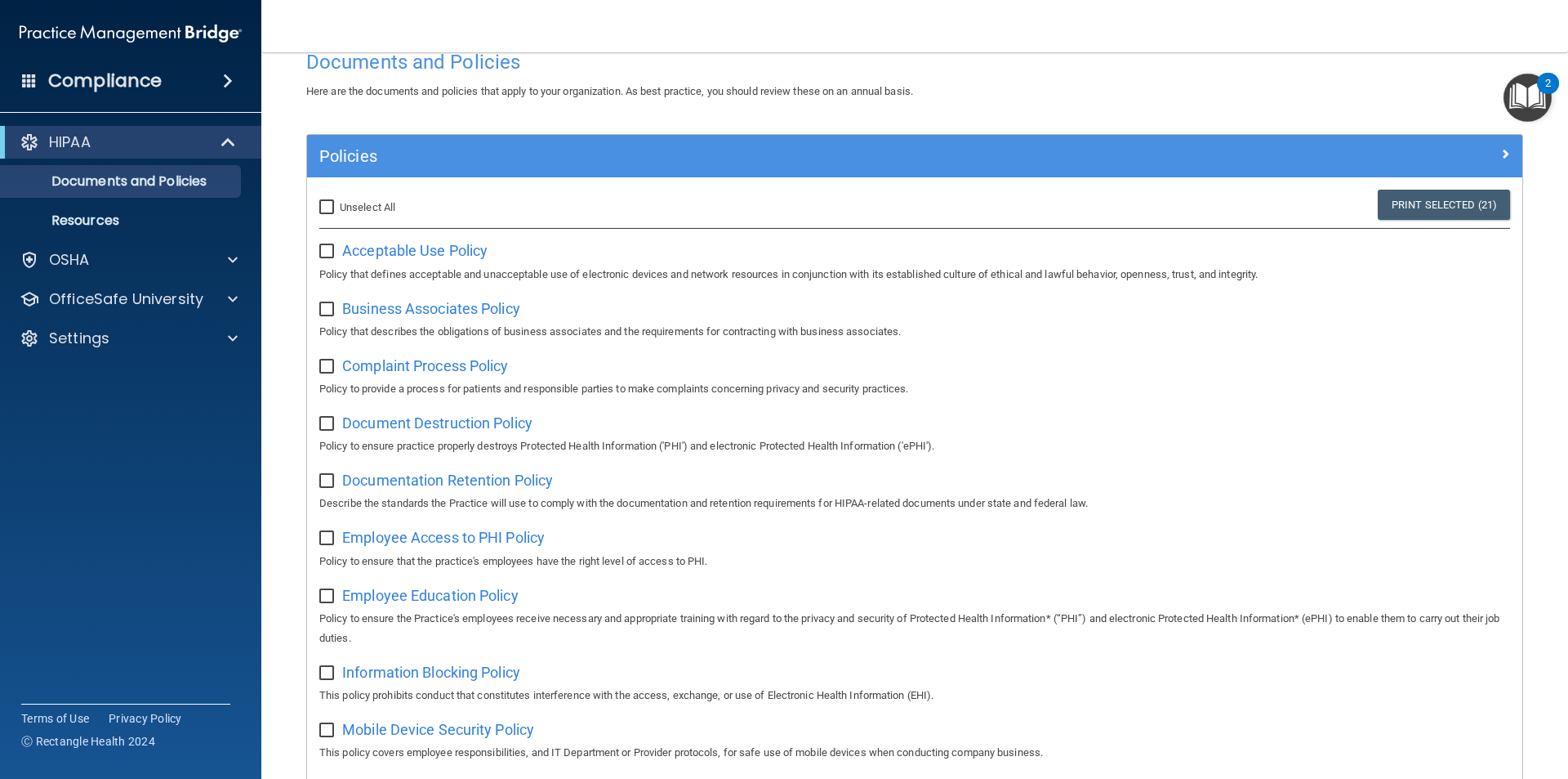
checkbox input "false"
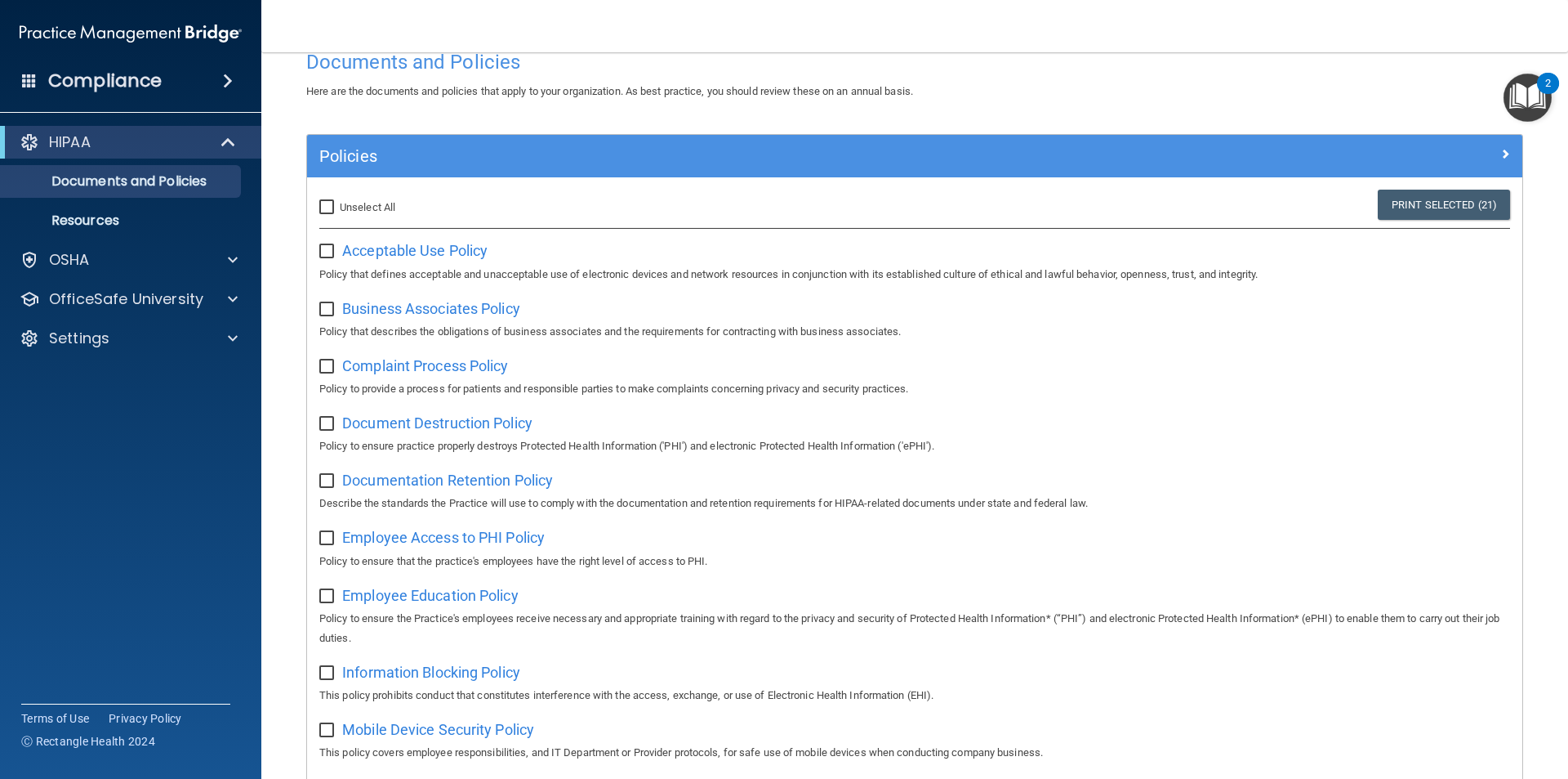
checkbox input "false"
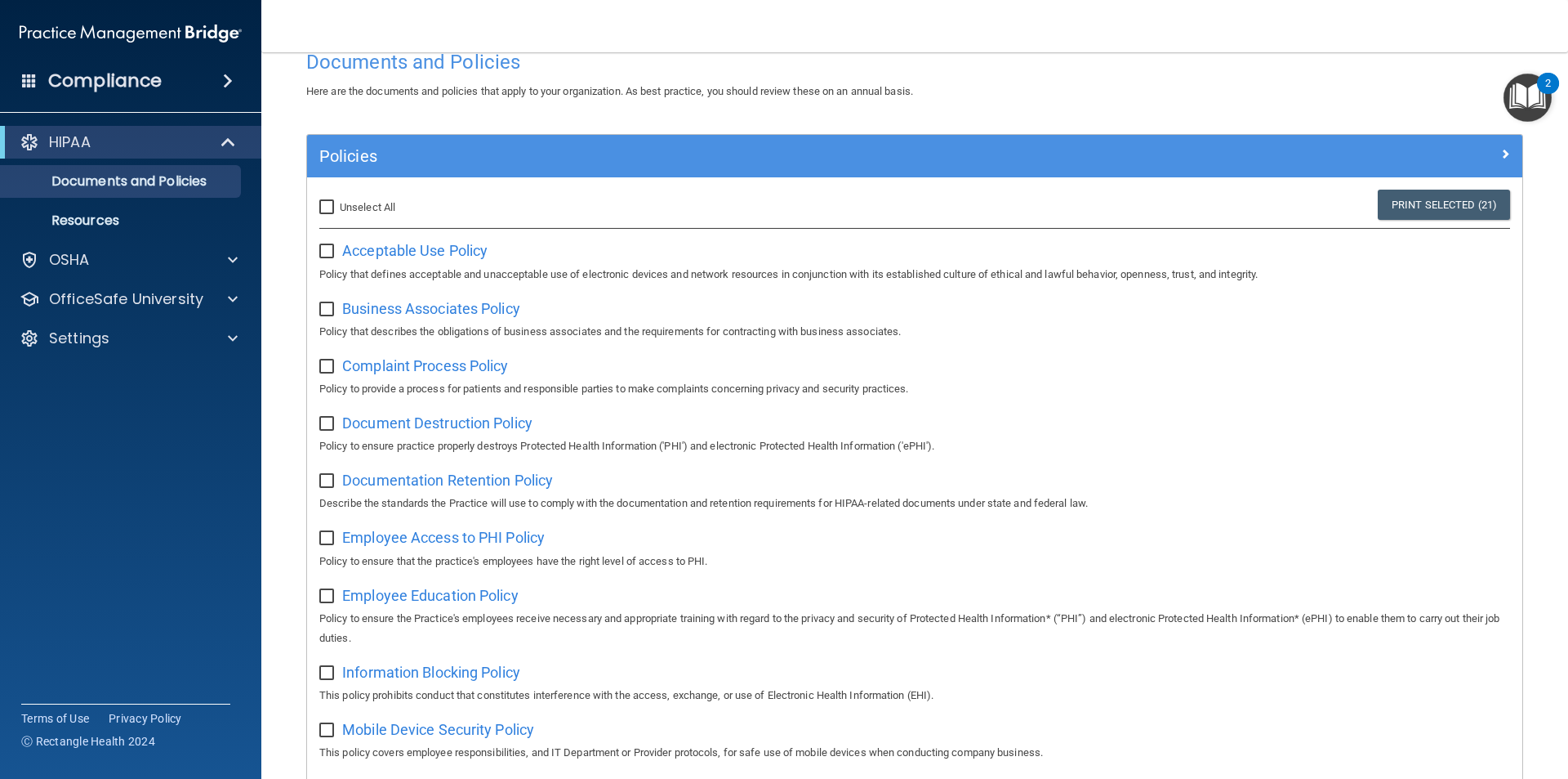
checkbox input "false"
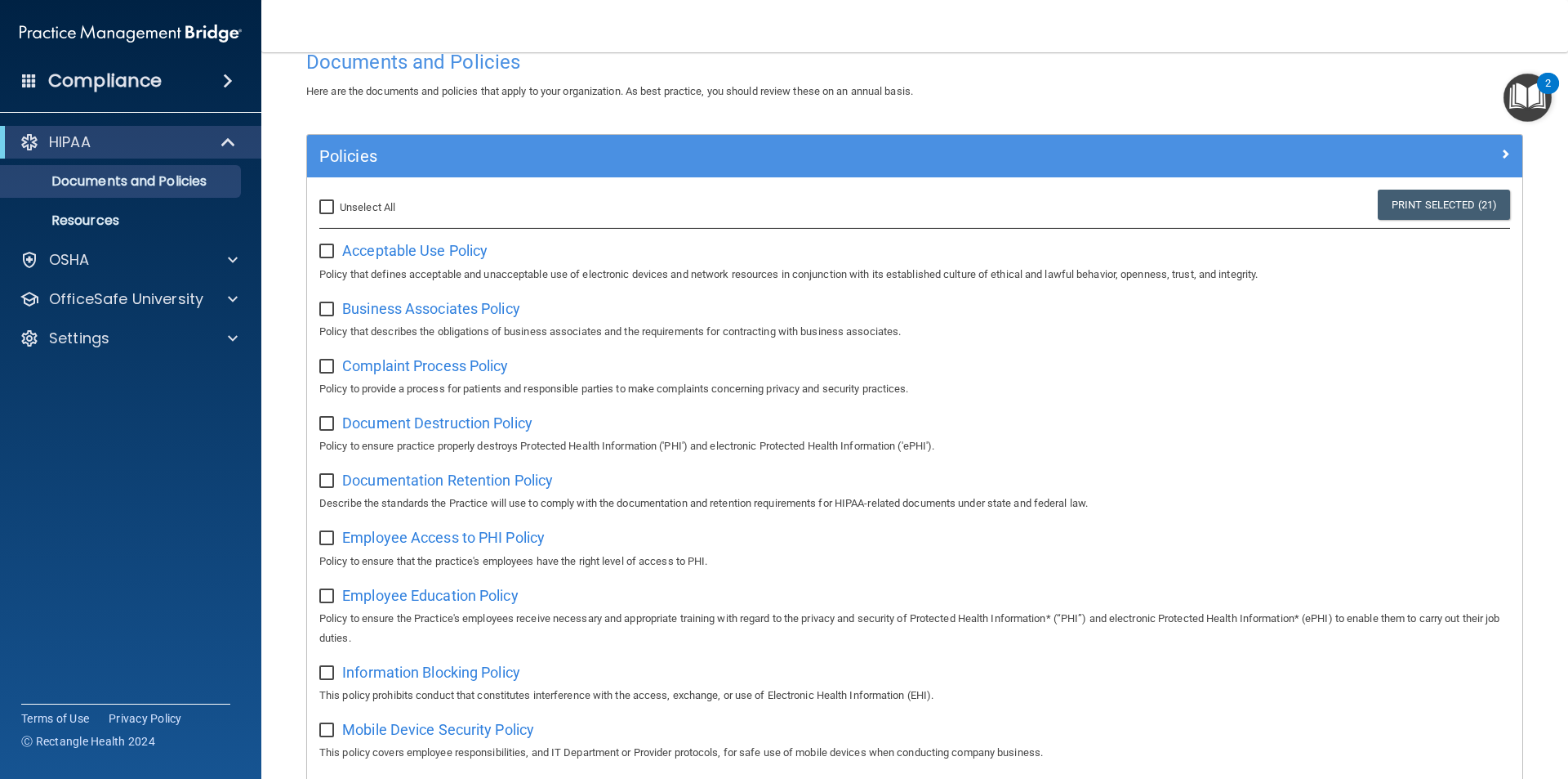
checkbox input "false"
click at [112, 222] on p "Resources" at bounding box center [122, 220] width 223 height 16
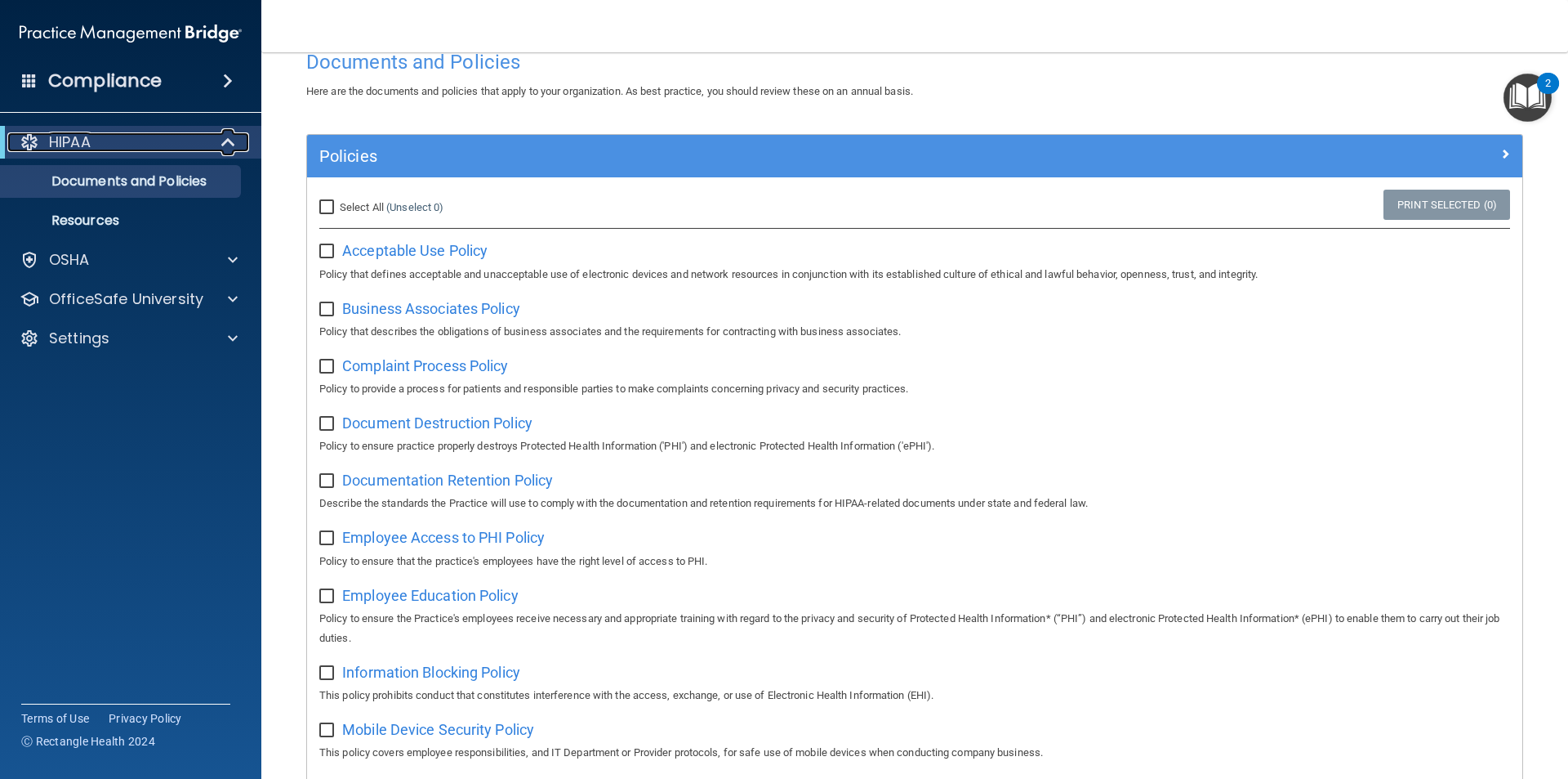
click at [83, 136] on p "HIPAA" at bounding box center [70, 142] width 42 height 20
click at [43, 145] on div "HIPAA" at bounding box center [108, 142] width 202 height 20
click at [34, 82] on span at bounding box center [29, 80] width 15 height 15
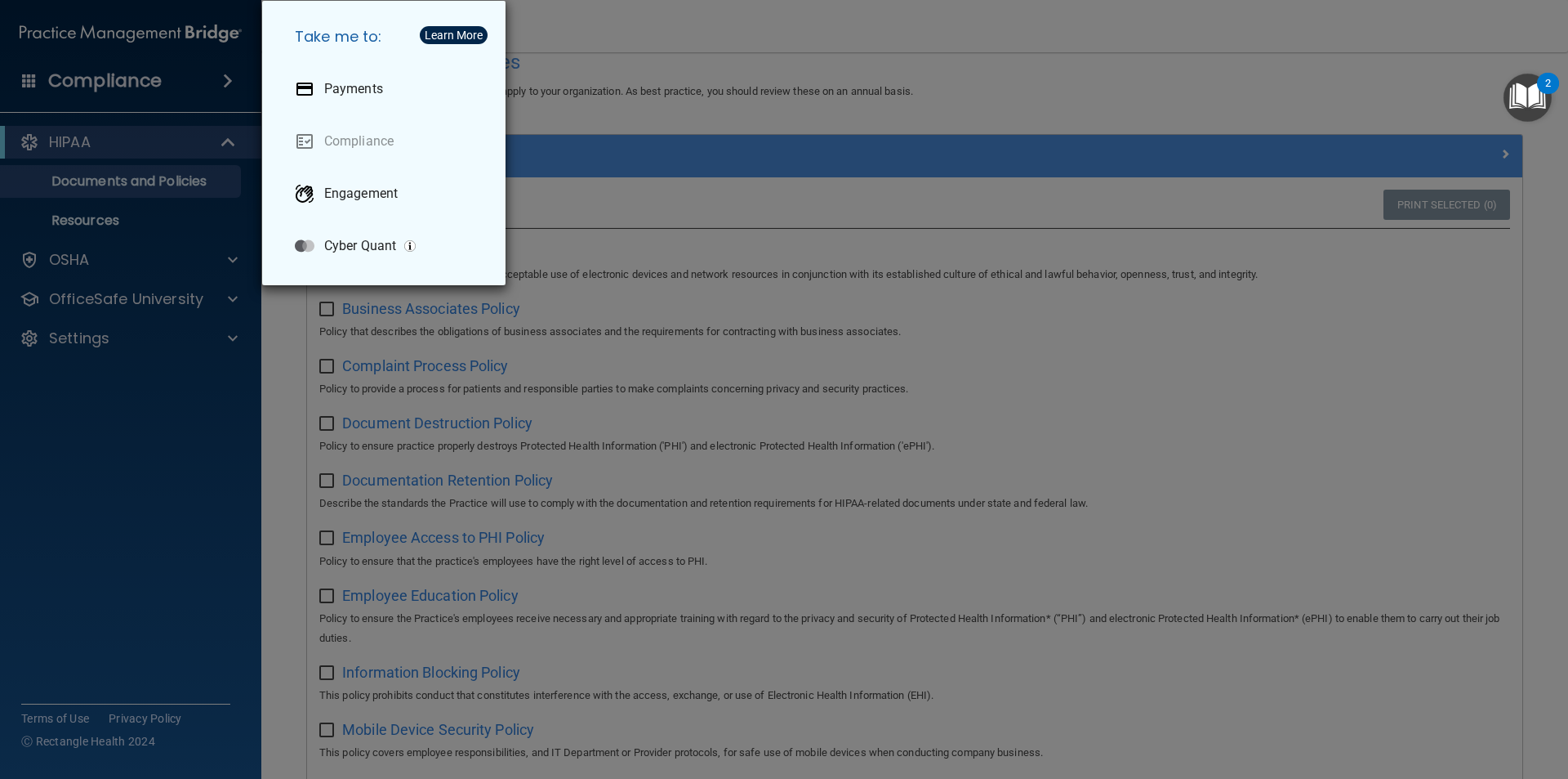
click at [33, 82] on div "Take me to: Payments Compliance Engagement Cyber Quant" at bounding box center [784, 390] width 1568 height 779
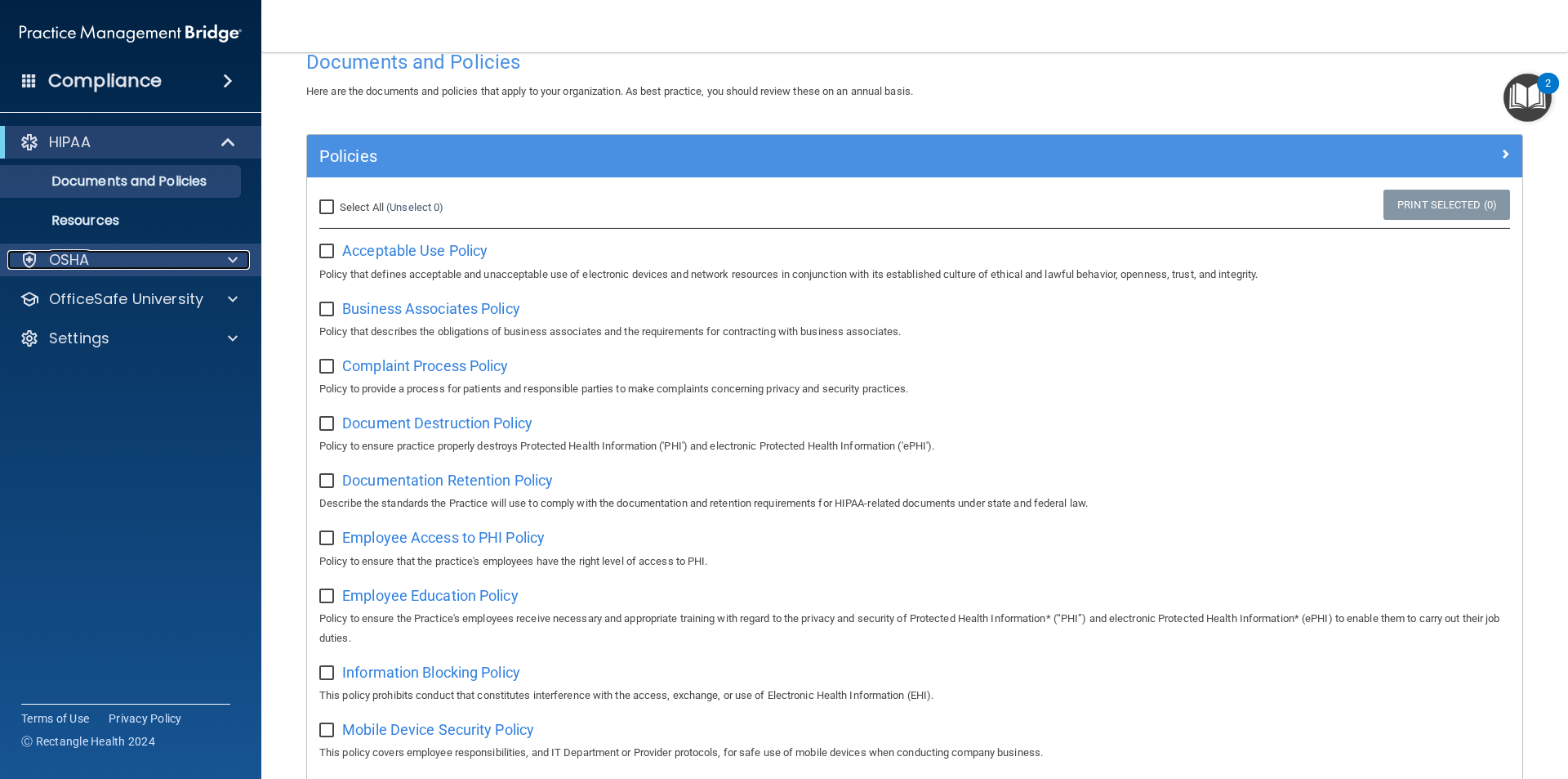
click at [63, 257] on p "OSHA" at bounding box center [69, 260] width 41 height 20
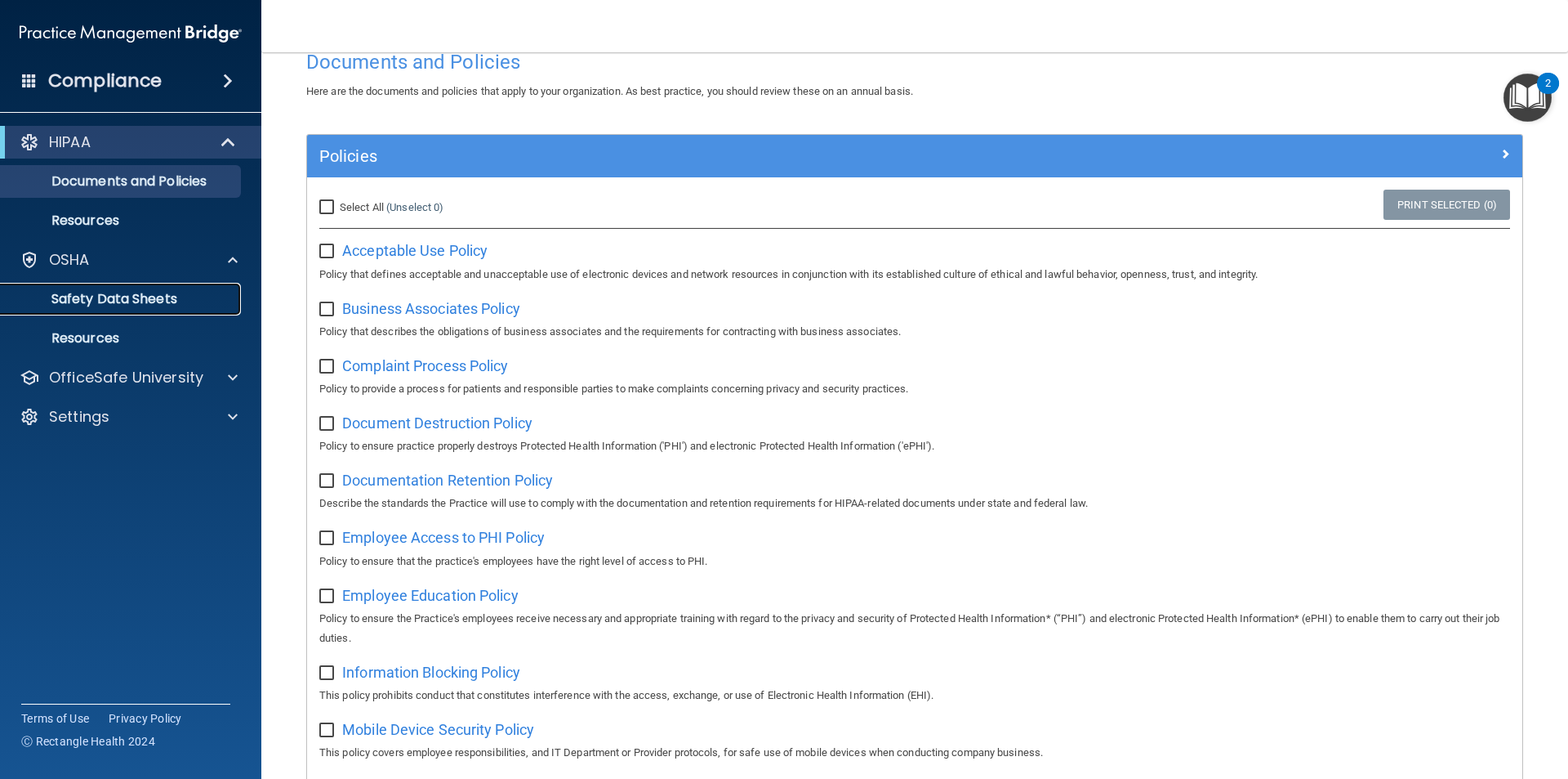
click at [95, 301] on p "Safety Data Sheets" at bounding box center [122, 299] width 223 height 16
